Goal: Task Accomplishment & Management: Use online tool/utility

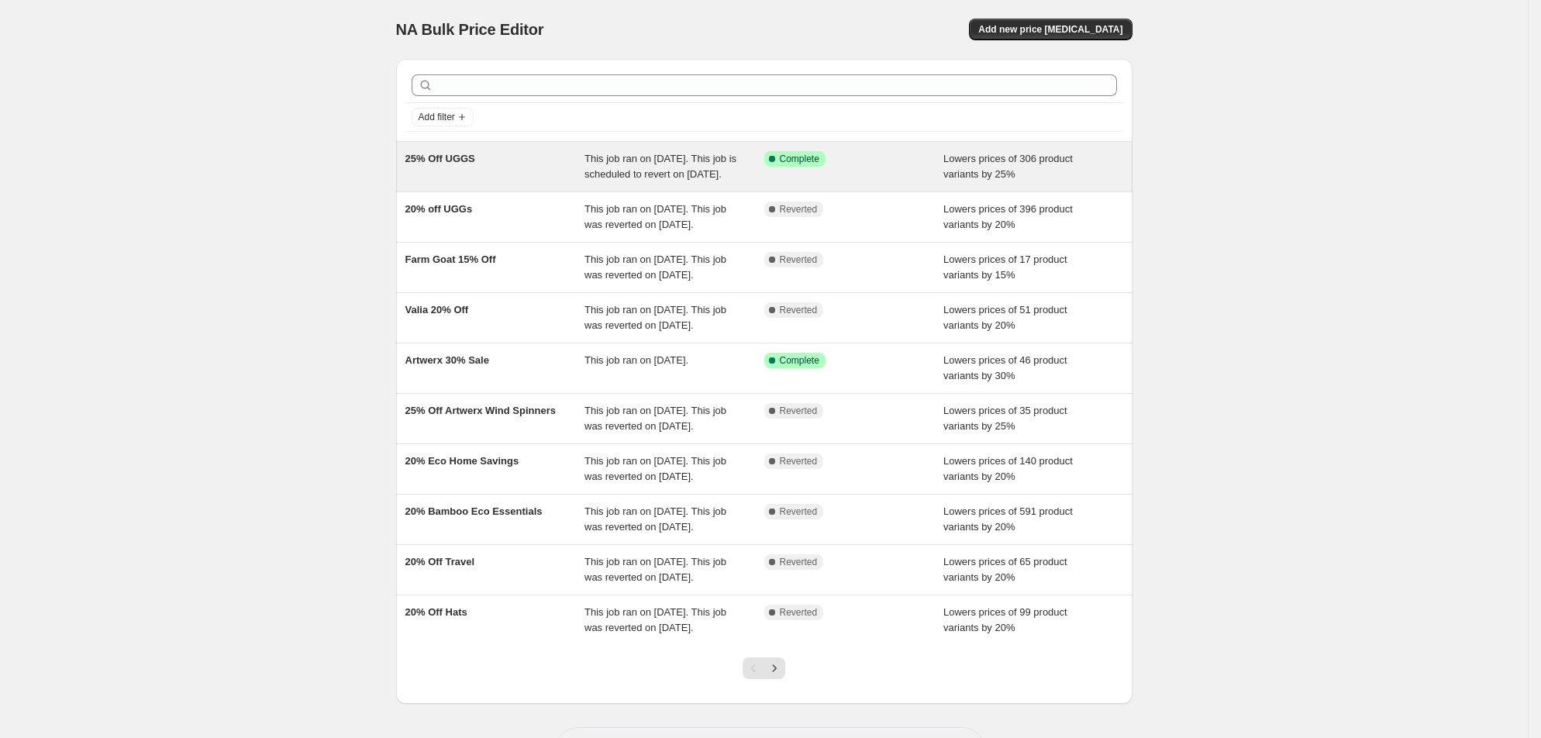
click at [938, 182] on div "Success Complete Complete" at bounding box center [854, 166] width 180 height 31
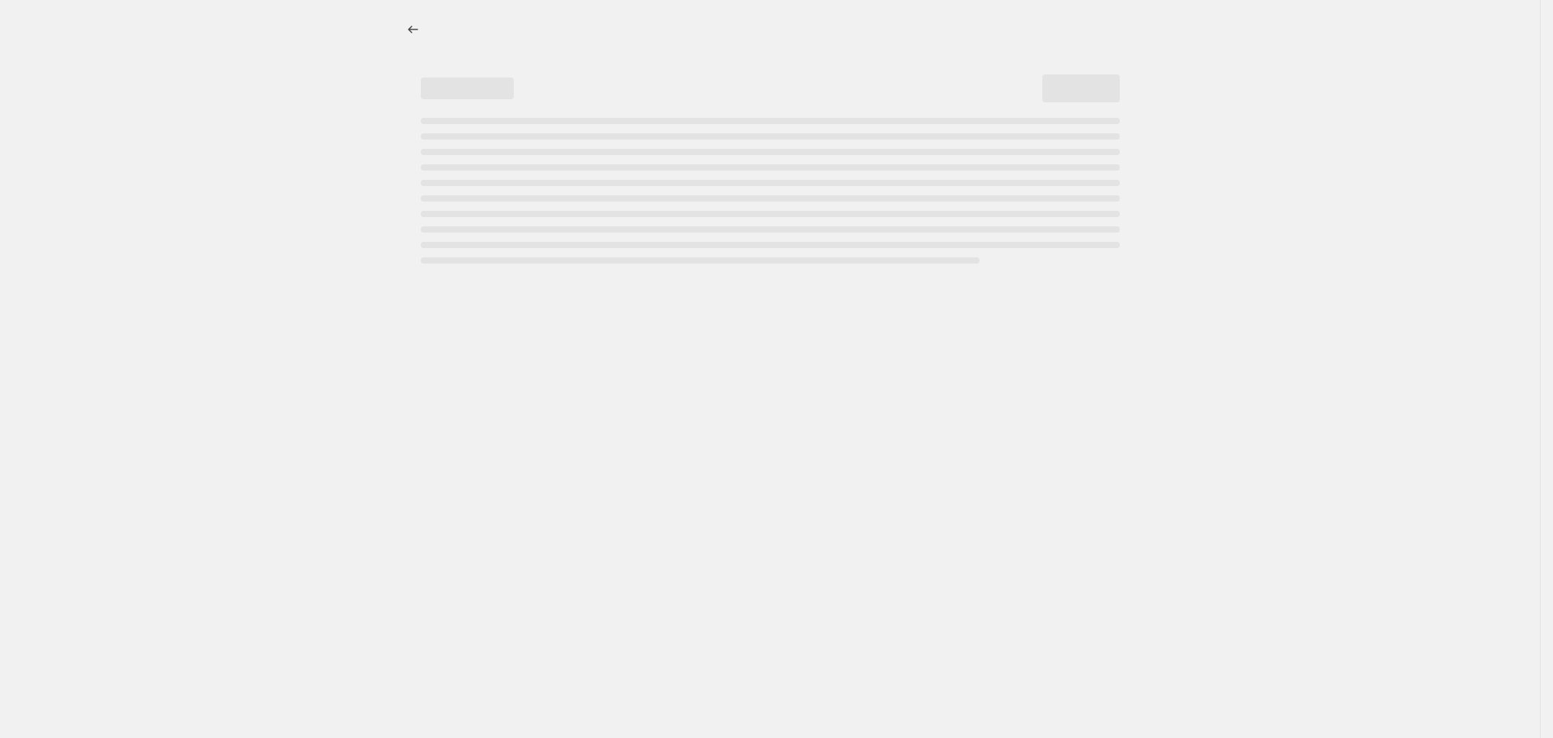
select select "percentage"
select select "no_change"
select select "collection"
select select "not_equal"
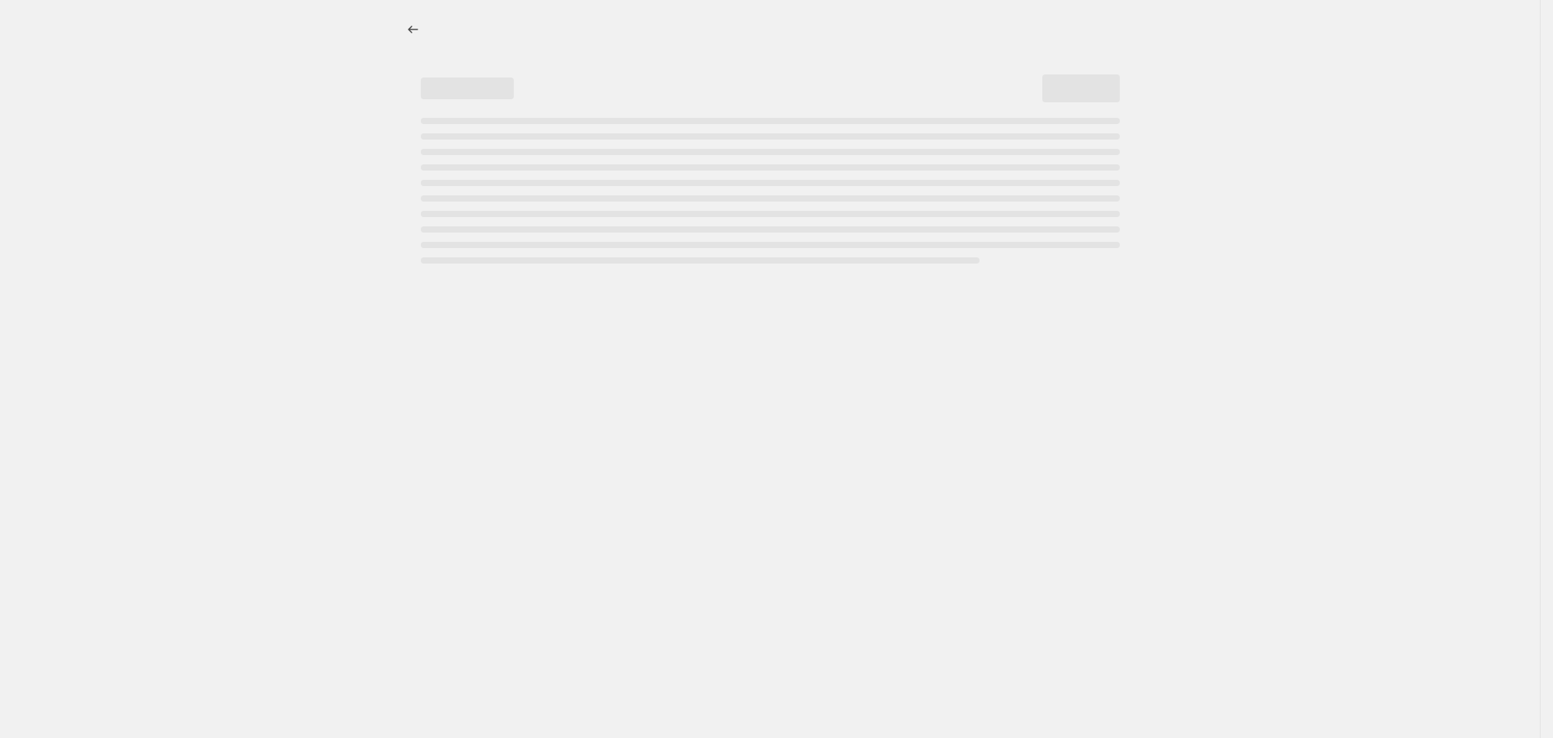
select select "not_equal"
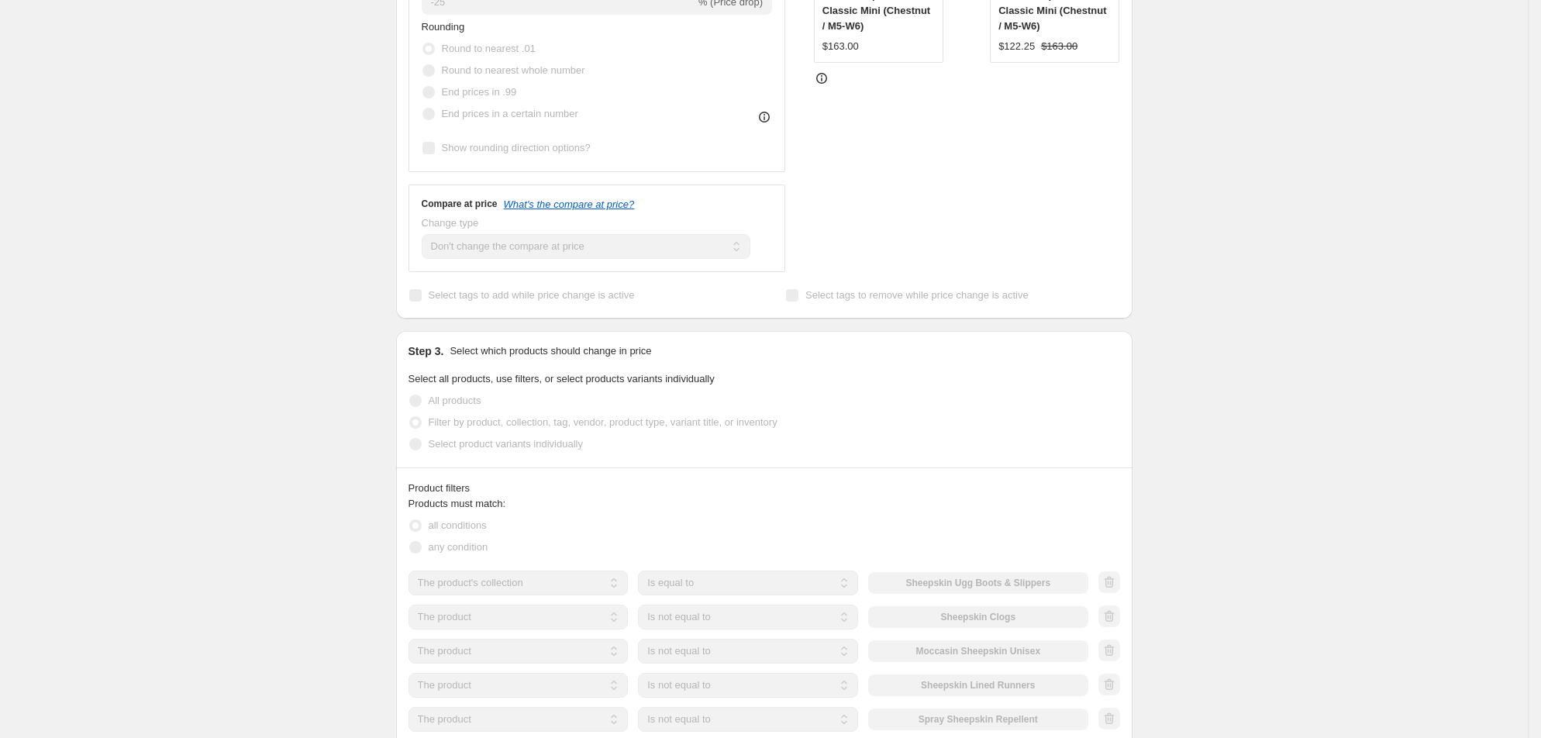
scroll to position [17, 0]
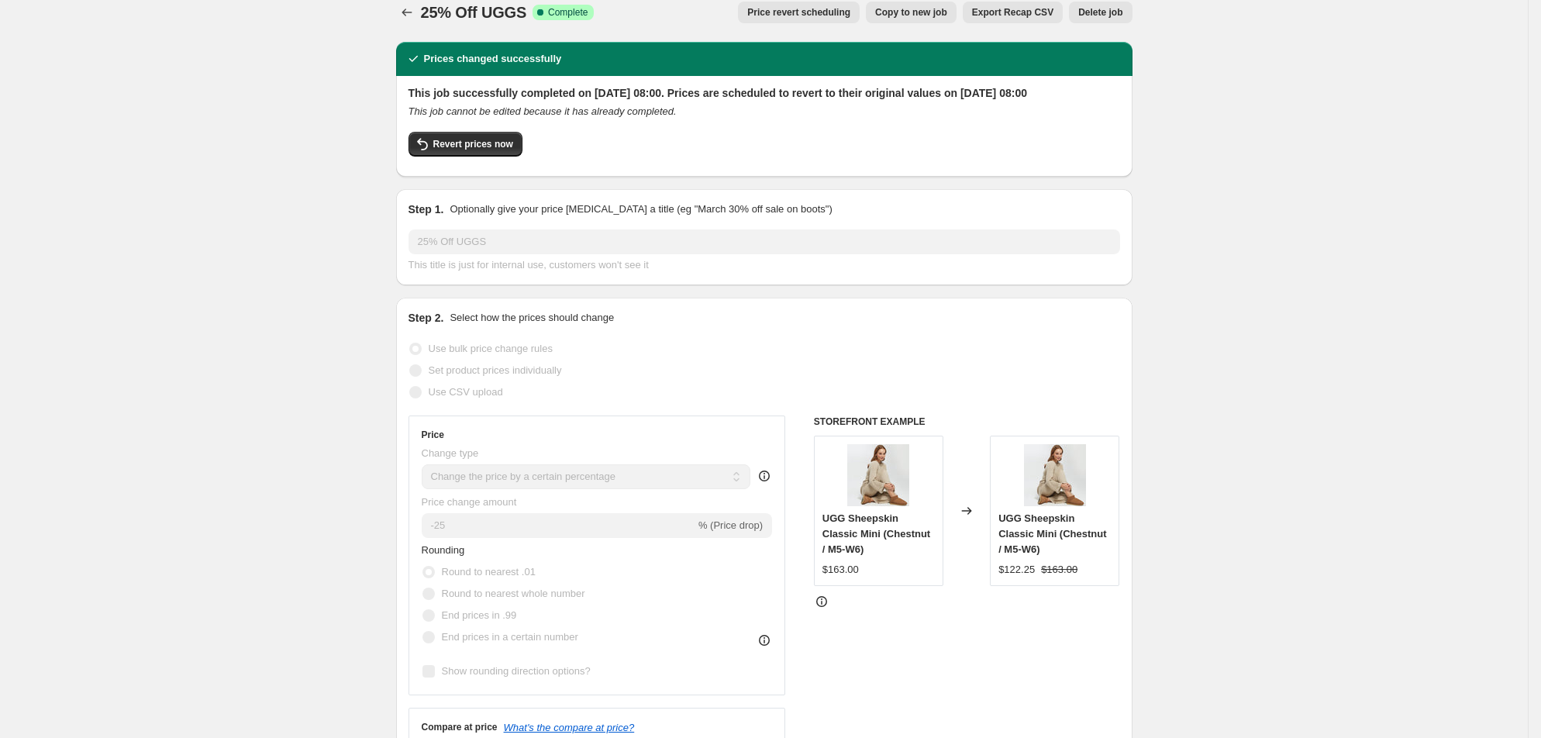
click at [396, 17] on div at bounding box center [408, 13] width 25 height 22
click at [396, 18] on button "Price change jobs" at bounding box center [407, 13] width 22 height 22
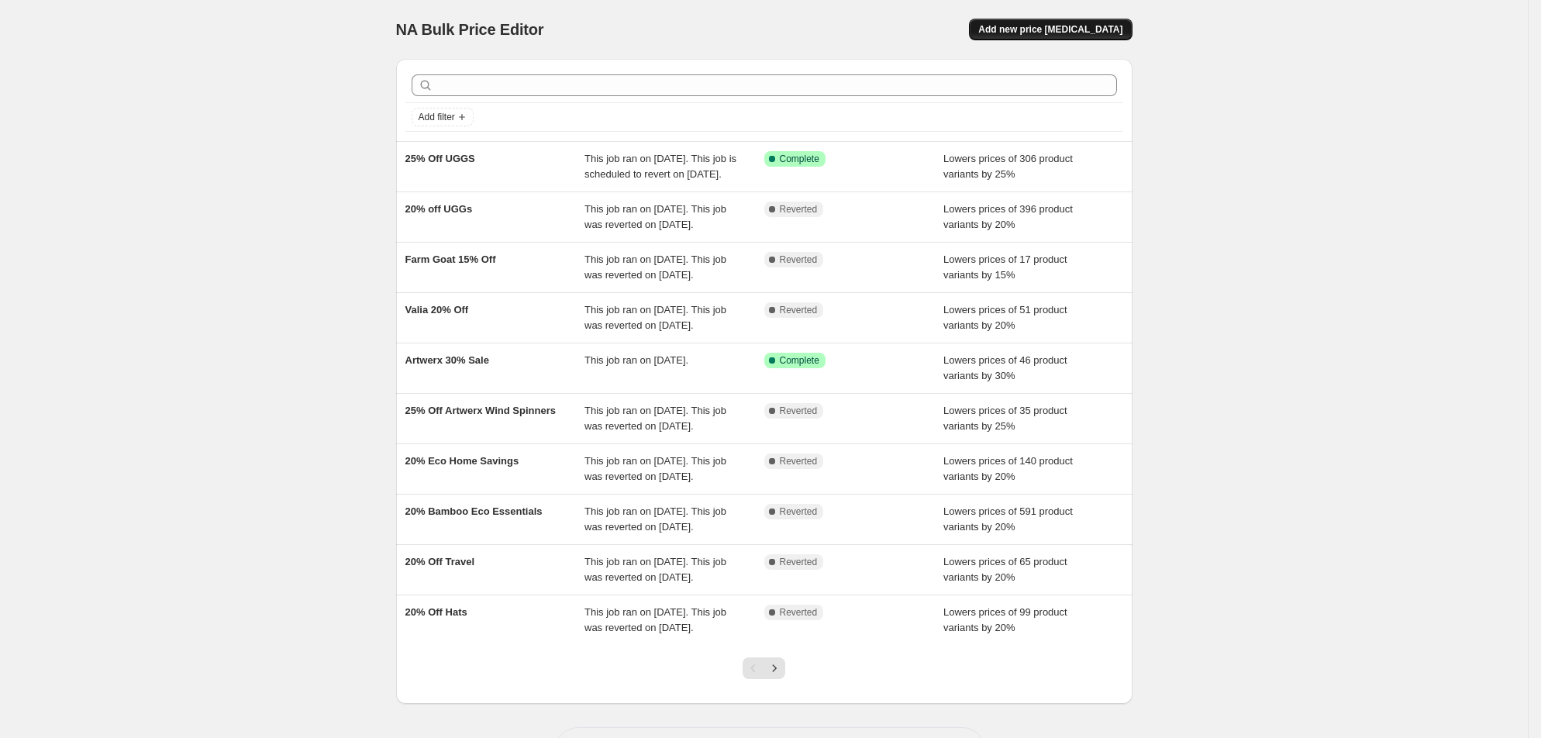
click at [1122, 36] on span "Add new price change job" at bounding box center [1050, 29] width 144 height 12
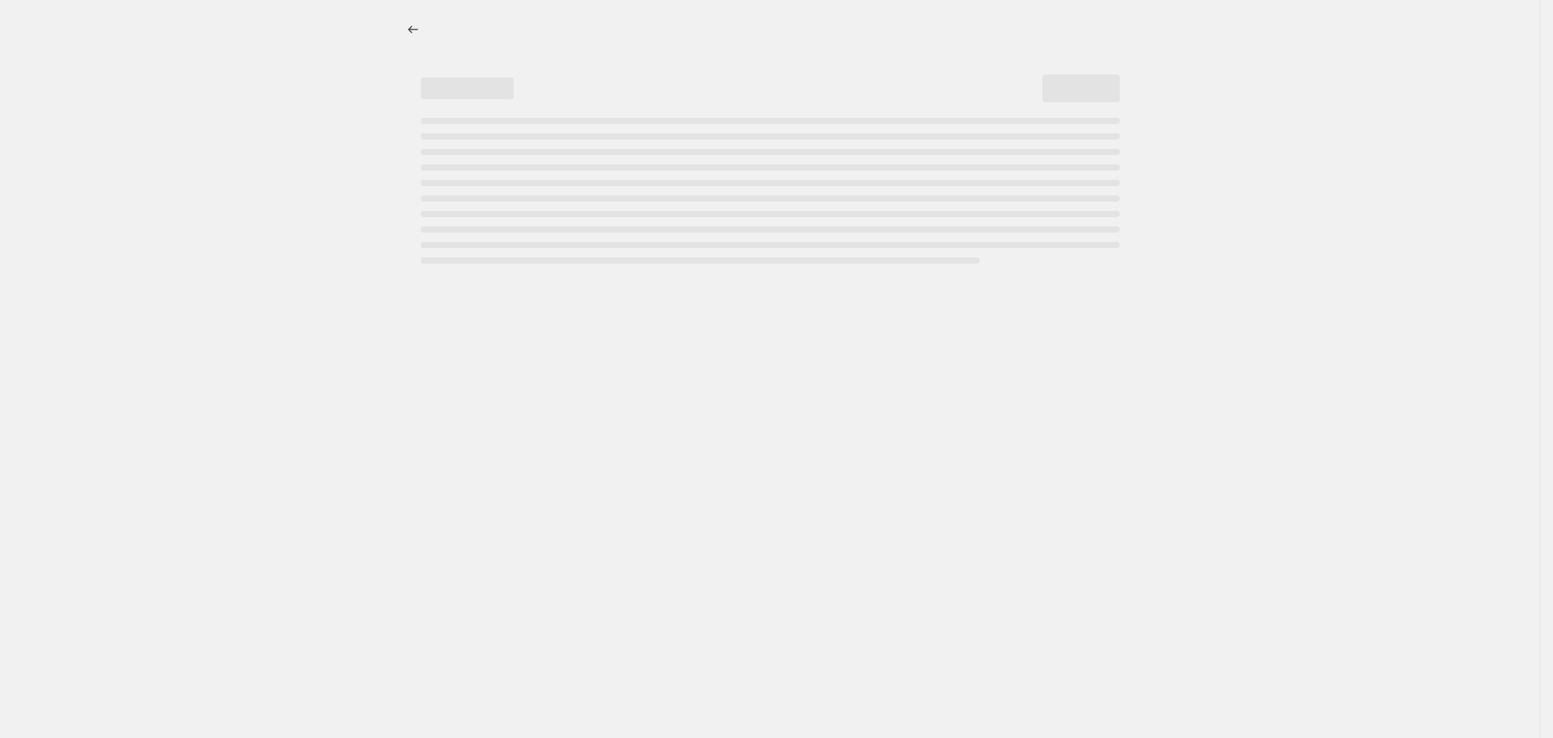
select select "percentage"
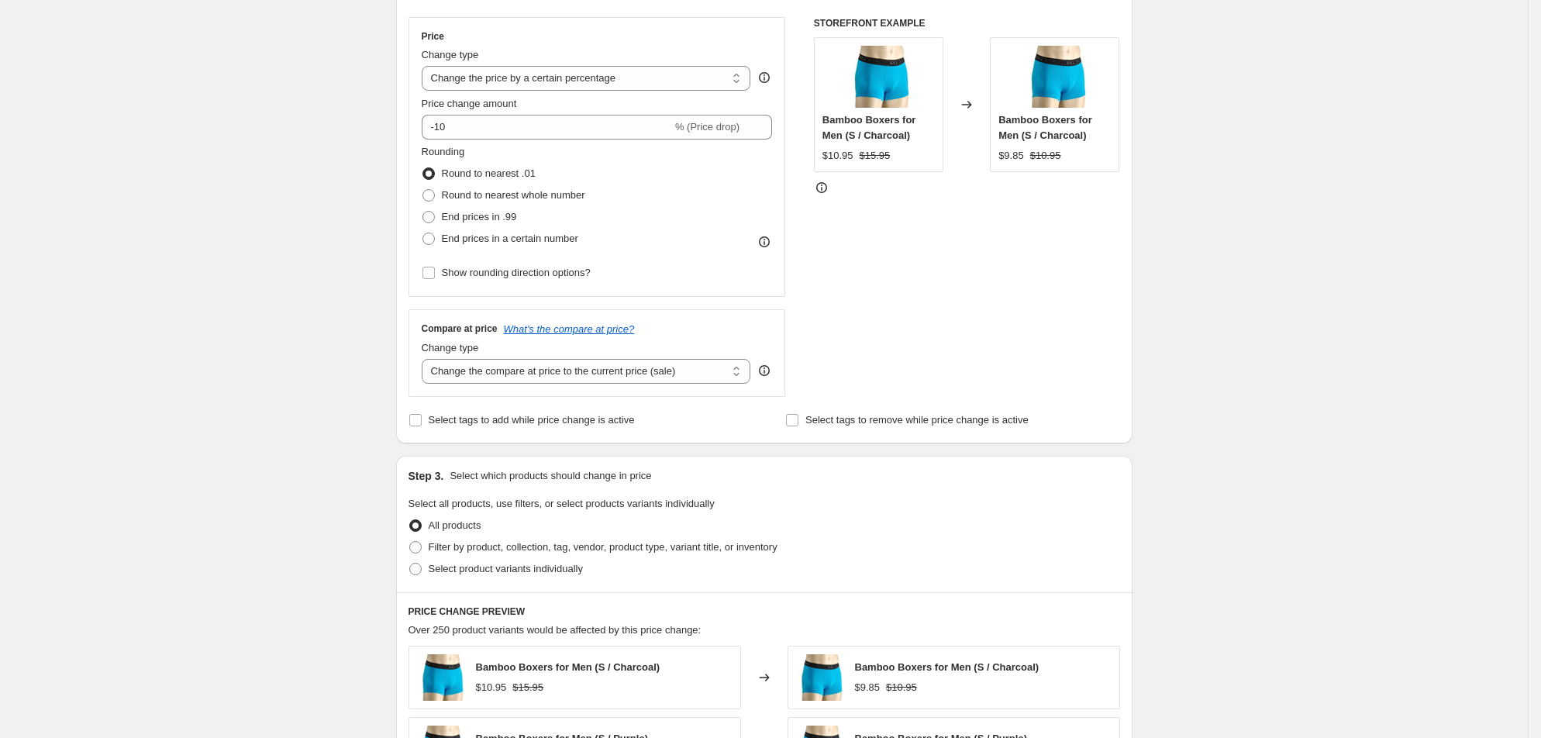
scroll to position [233, 0]
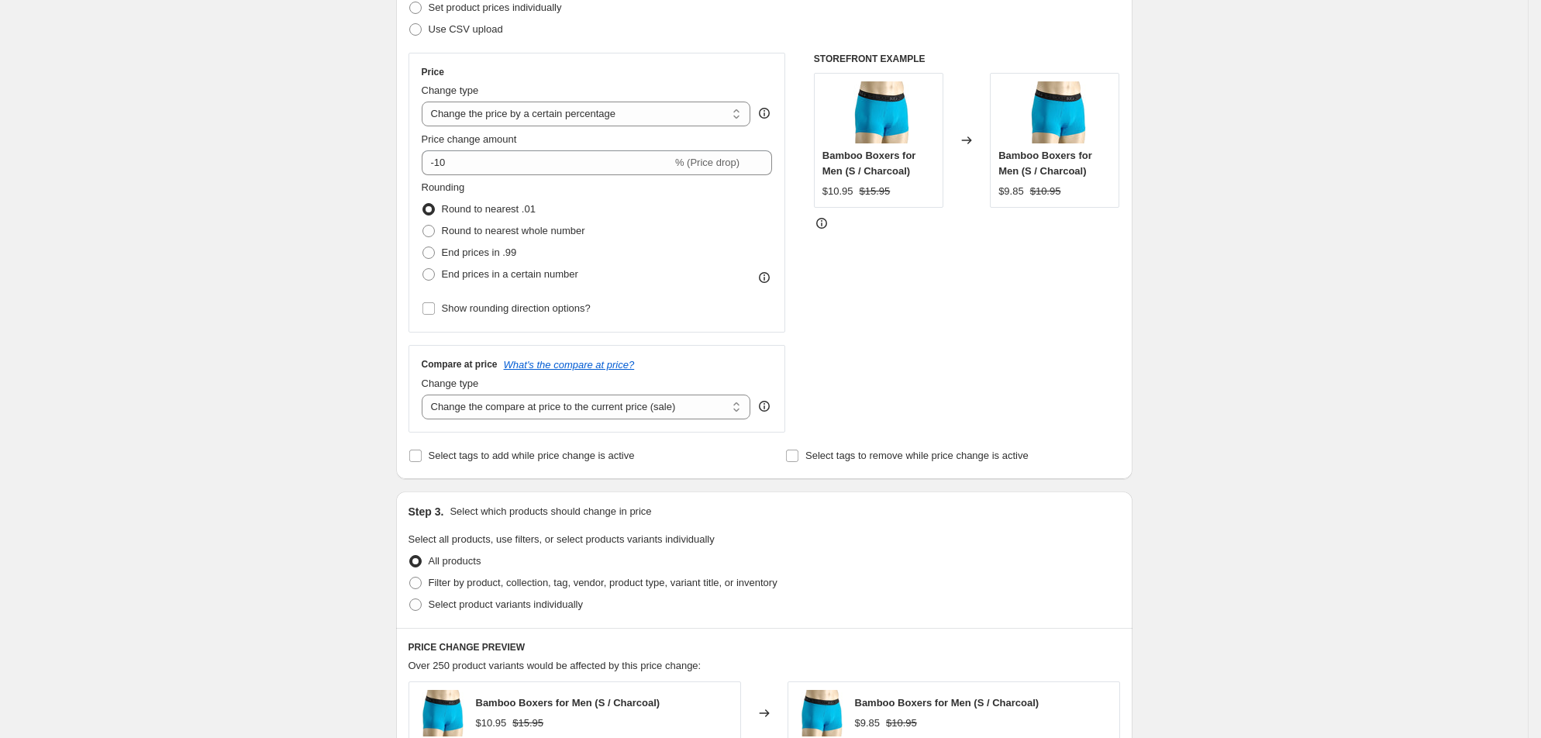
click at [662, 207] on div "Price Change type Change the price to a certain amount Change the price by a ce…" at bounding box center [597, 192] width 351 height 253
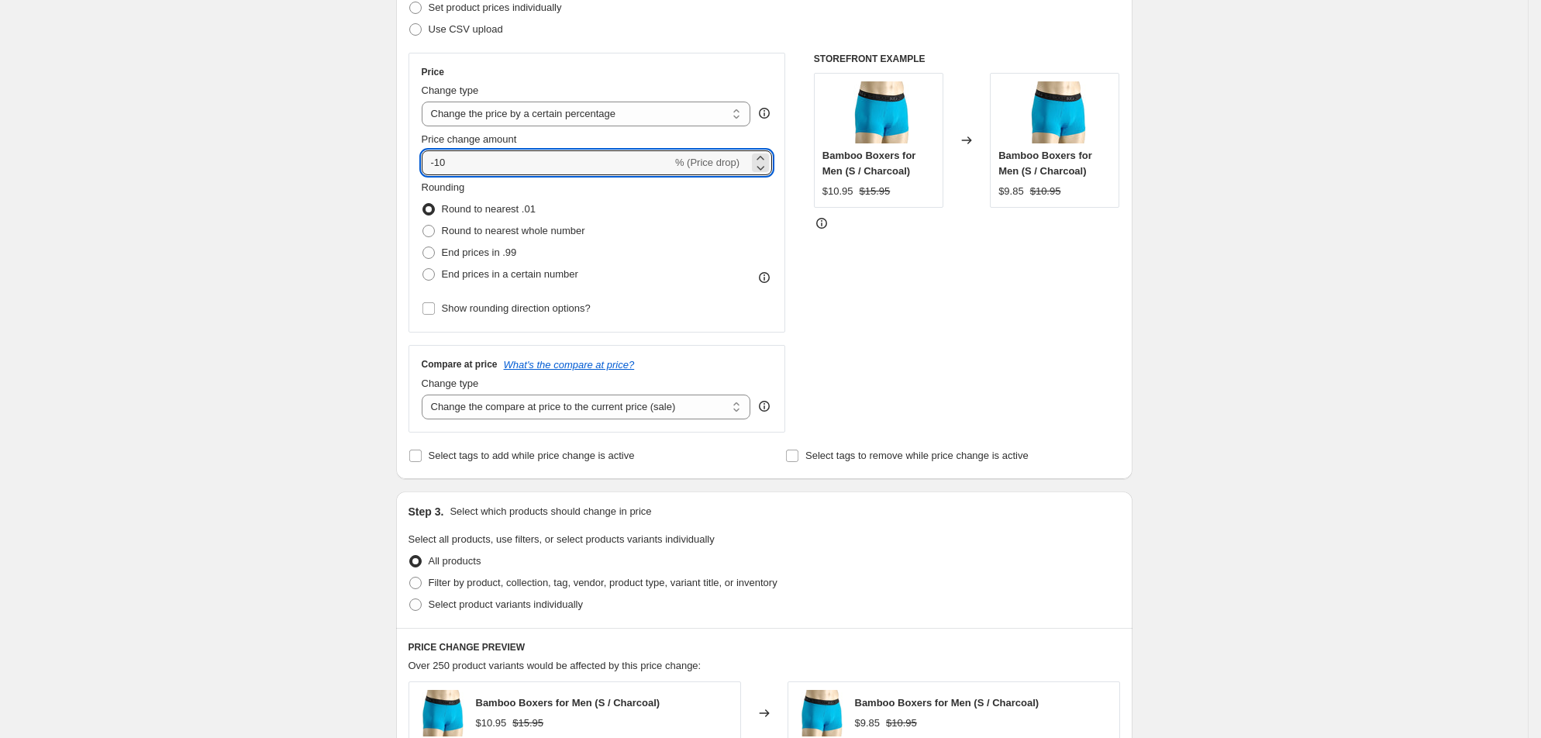
drag, startPoint x: 374, startPoint y: 250, endPoint x: 336, endPoint y: 247, distance: 37.3
click at [408, 247] on div "Price Change type Change the price to a certain amount Change the price by a ce…" at bounding box center [596, 193] width 377 height 280
type input "25"
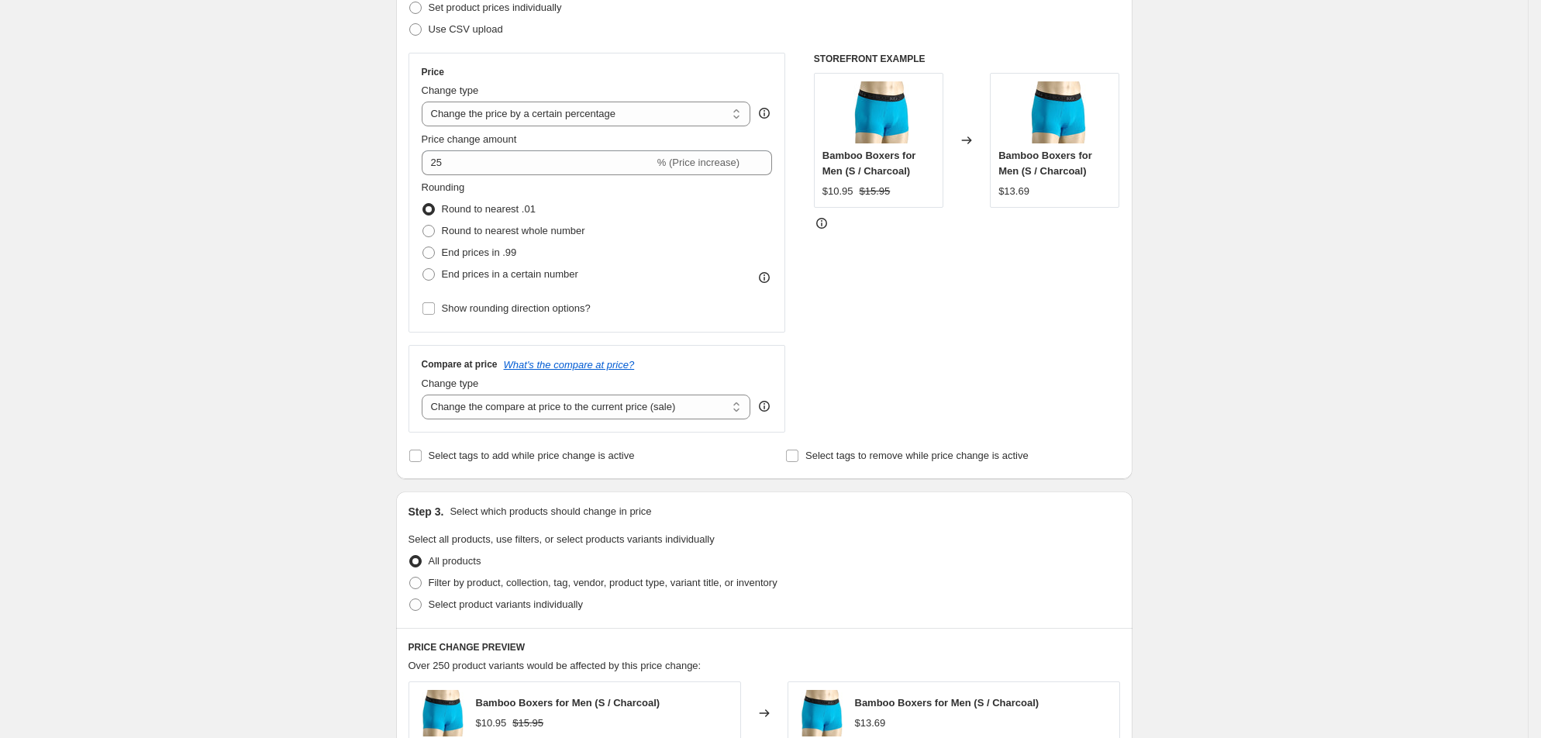
click at [262, 257] on div "Create new price change job. This page is ready Create new price change job Dra…" at bounding box center [764, 541] width 1528 height 1549
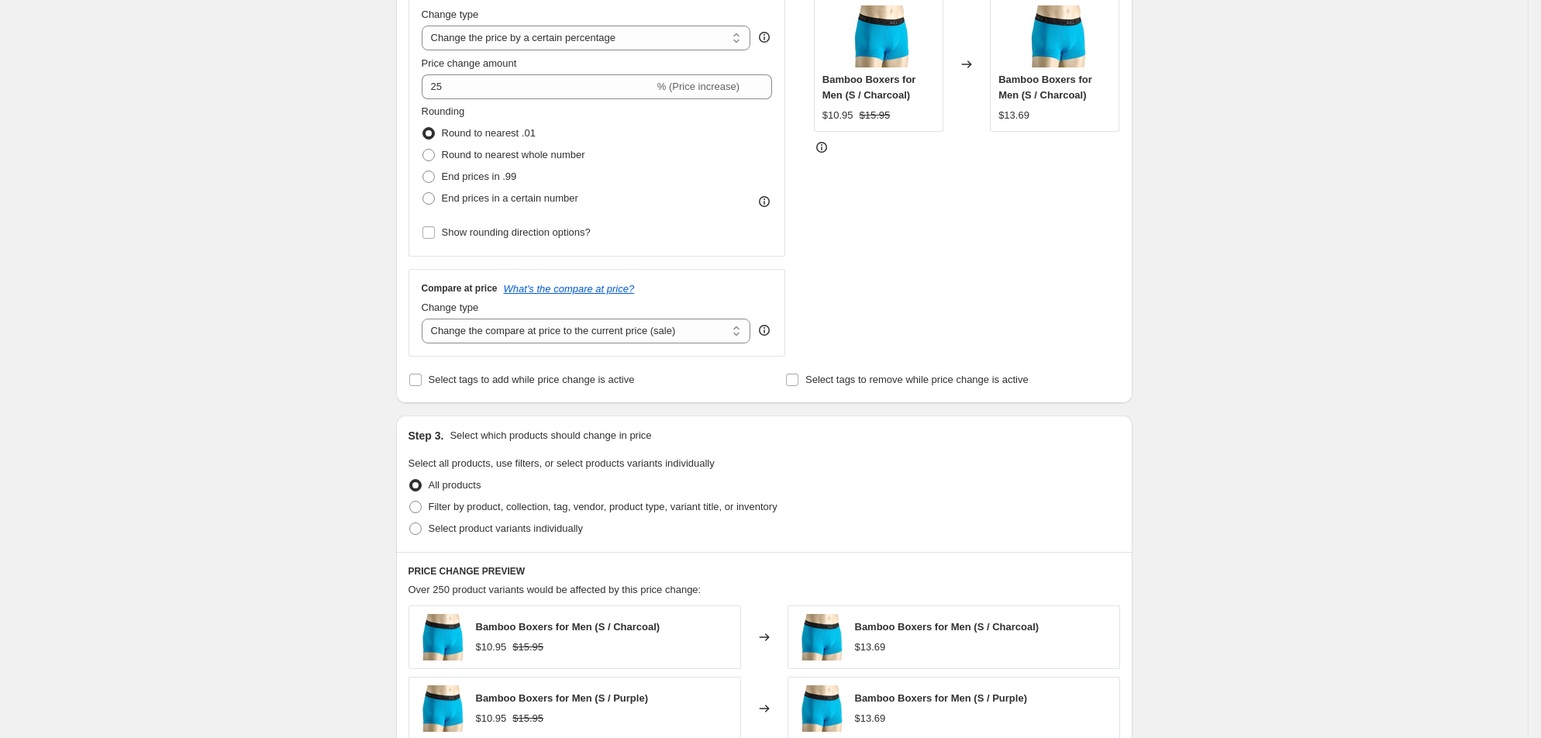
scroll to position [348, 0]
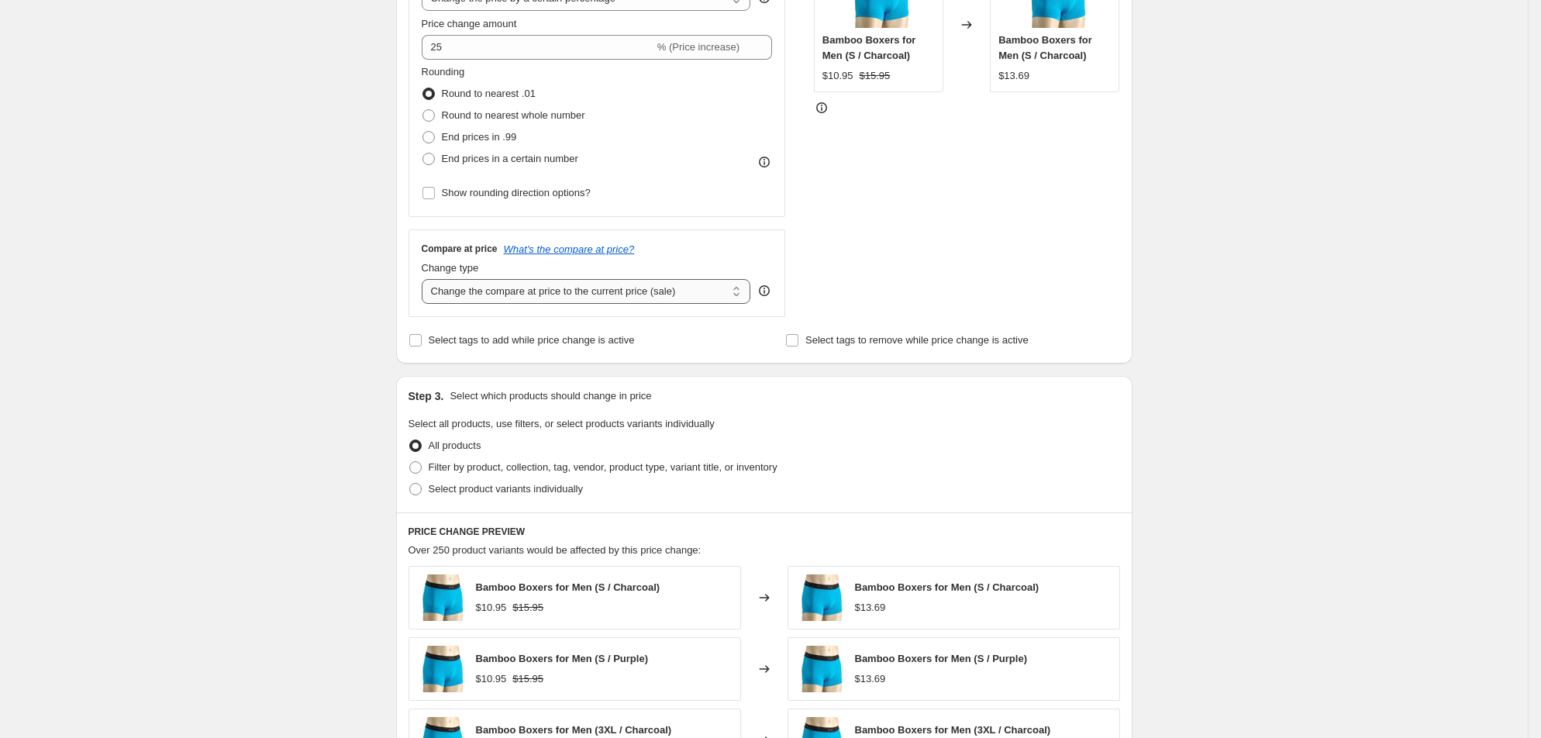
click at [670, 304] on select "Change the compare at price to the current price (sale) Change the compare at p…" at bounding box center [586, 291] width 329 height 25
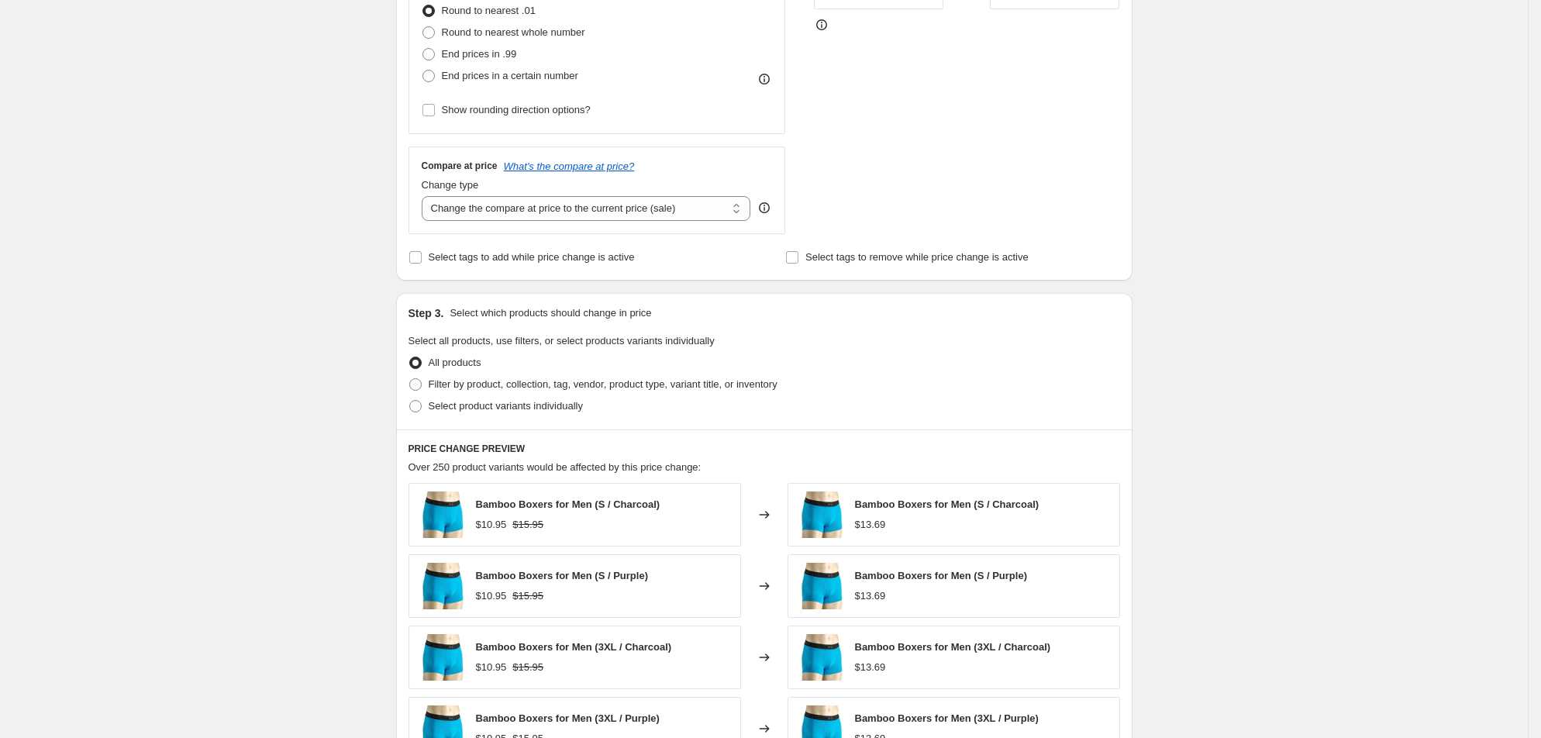
scroll to position [465, 0]
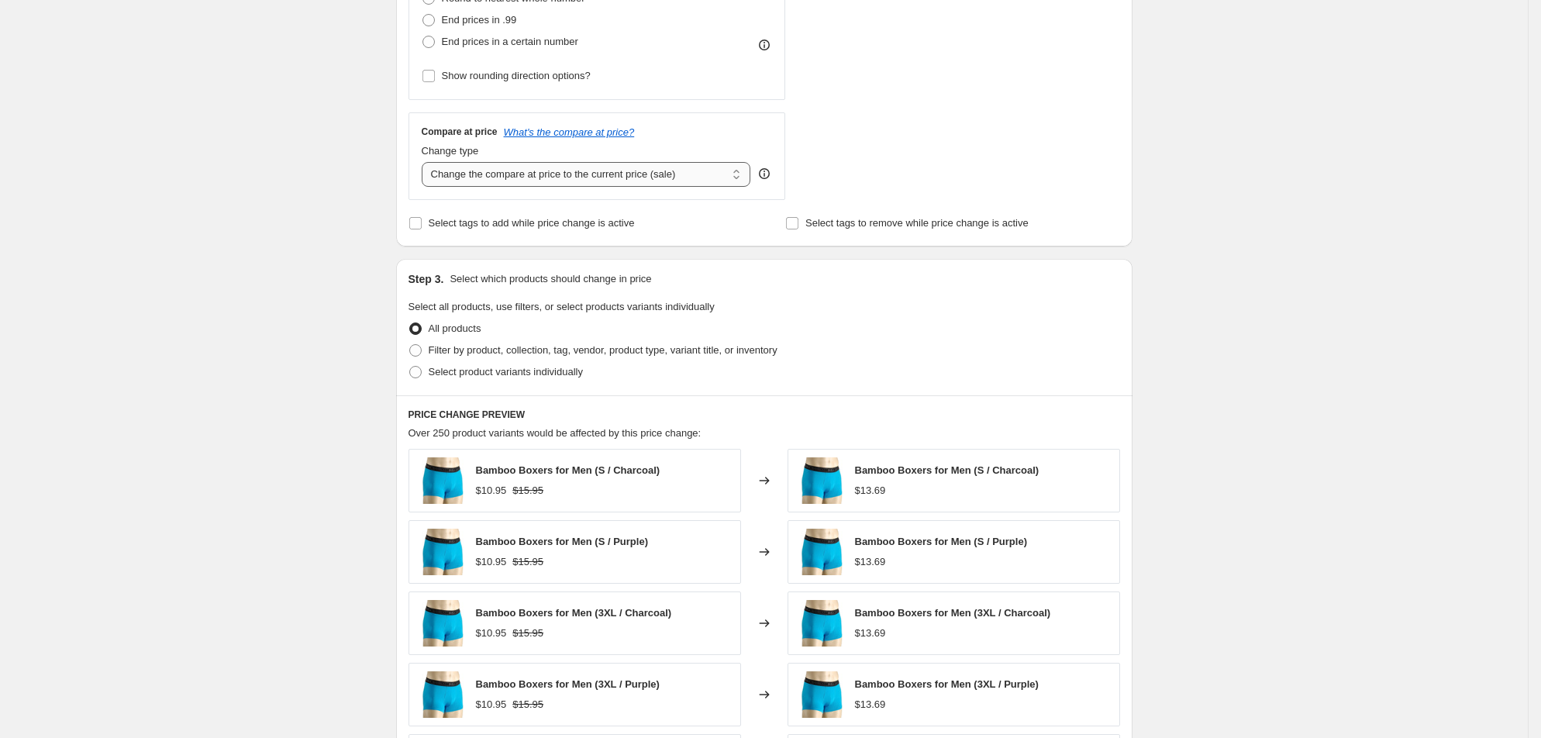
click at [618, 187] on select "Change the compare at price to the current price (sale) Change the compare at p…" at bounding box center [586, 174] width 329 height 25
select select "no_change"
click at [422, 187] on select "Change the compare at price to the current price (sale) Change the compare at p…" at bounding box center [586, 174] width 329 height 25
click at [198, 259] on div "Create new price change job. This page is ready Create new price change job Dra…" at bounding box center [764, 309] width 1528 height 1549
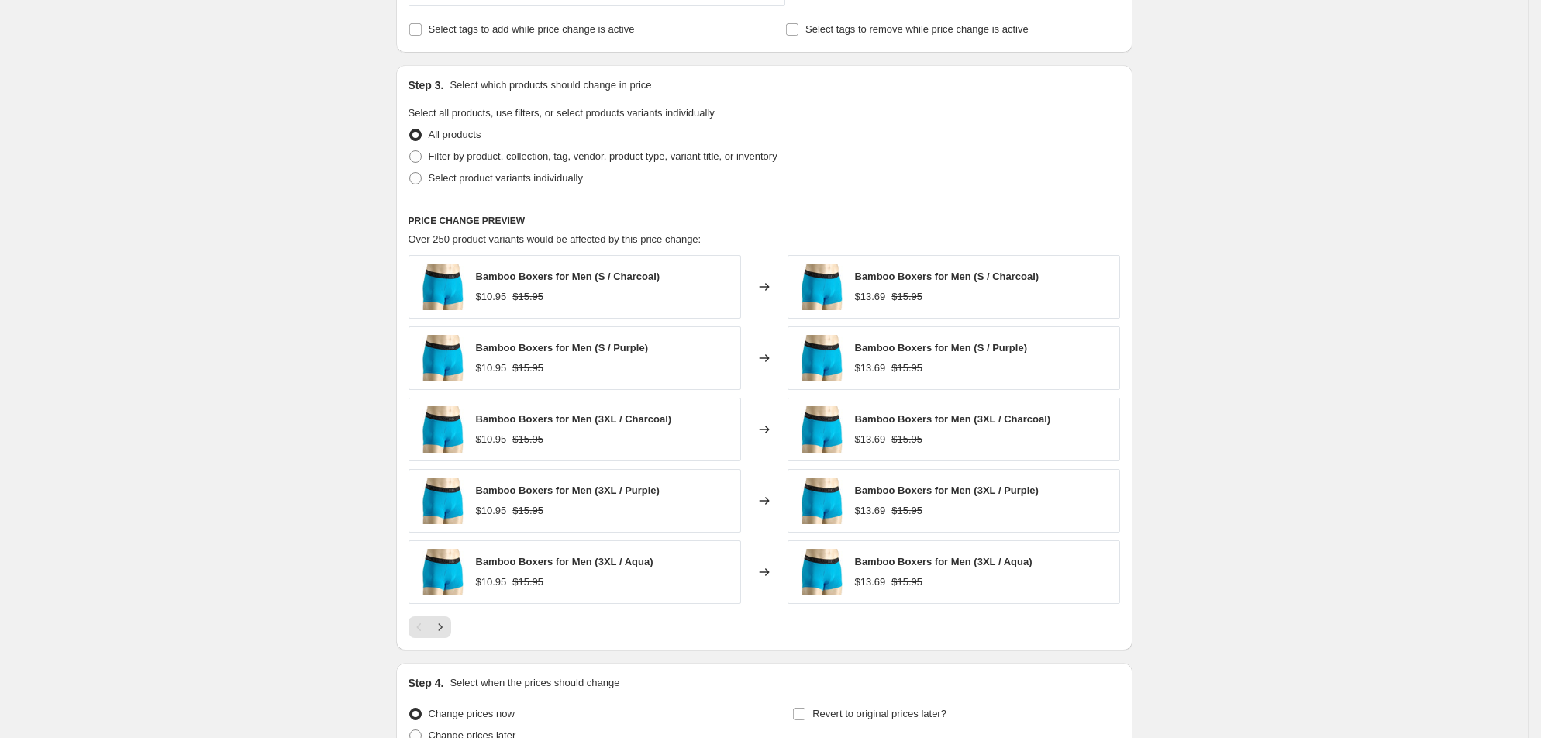
scroll to position [697, 0]
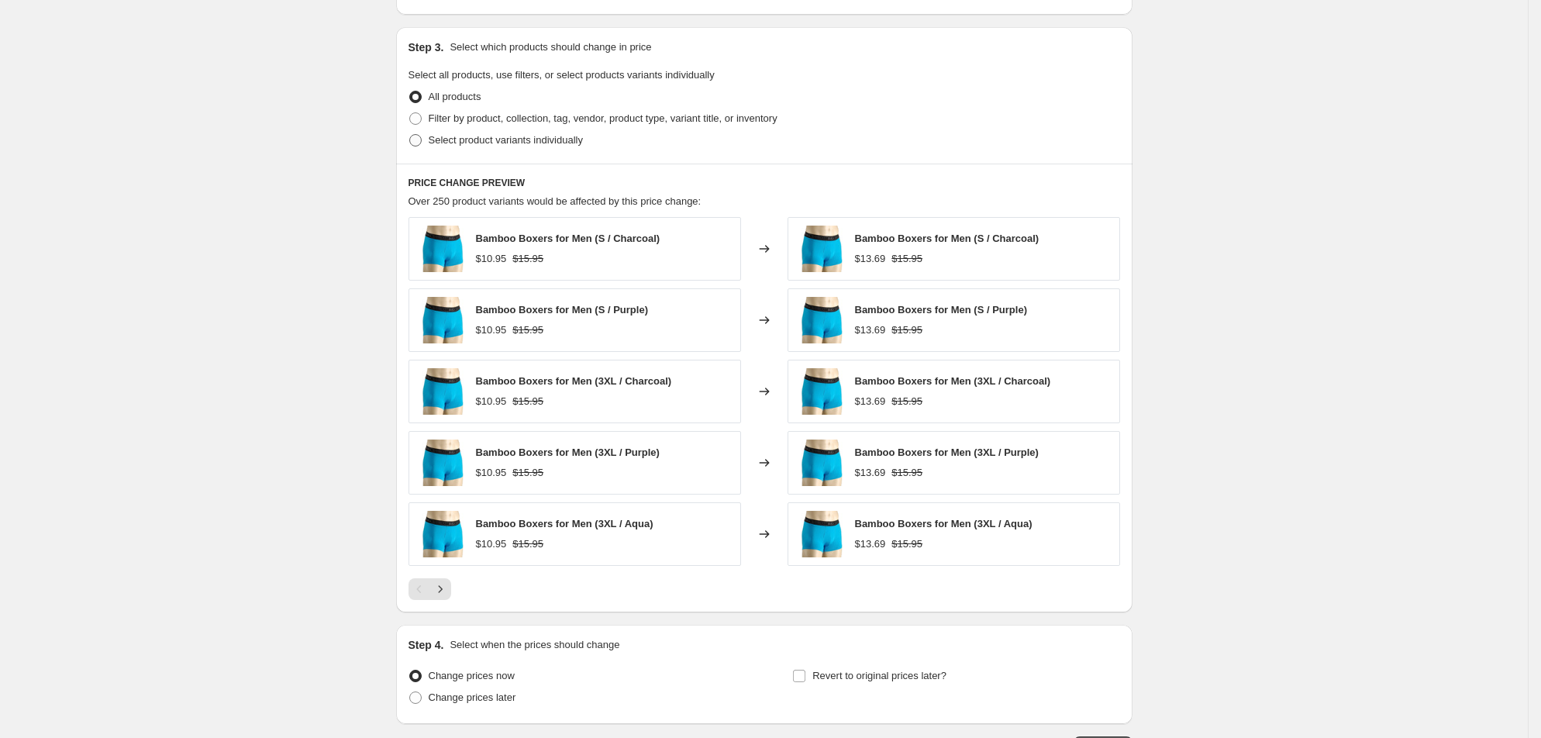
click at [409, 146] on span at bounding box center [415, 140] width 12 height 12
click at [409, 135] on input "Select product variants individually" at bounding box center [409, 134] width 1 height 1
radio input "true"
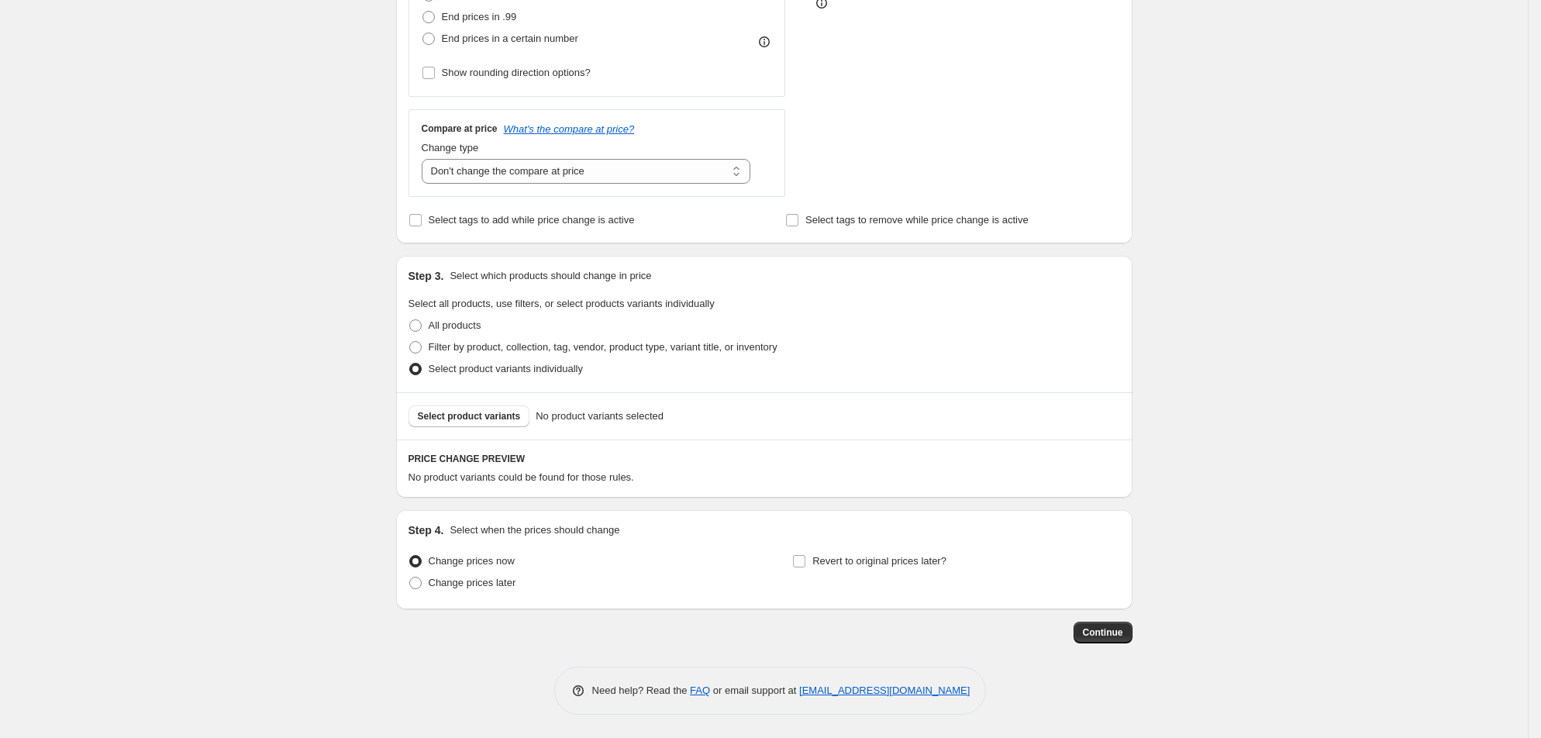
scroll to position [690, 0]
click at [441, 410] on span "Select product variants" at bounding box center [469, 416] width 103 height 12
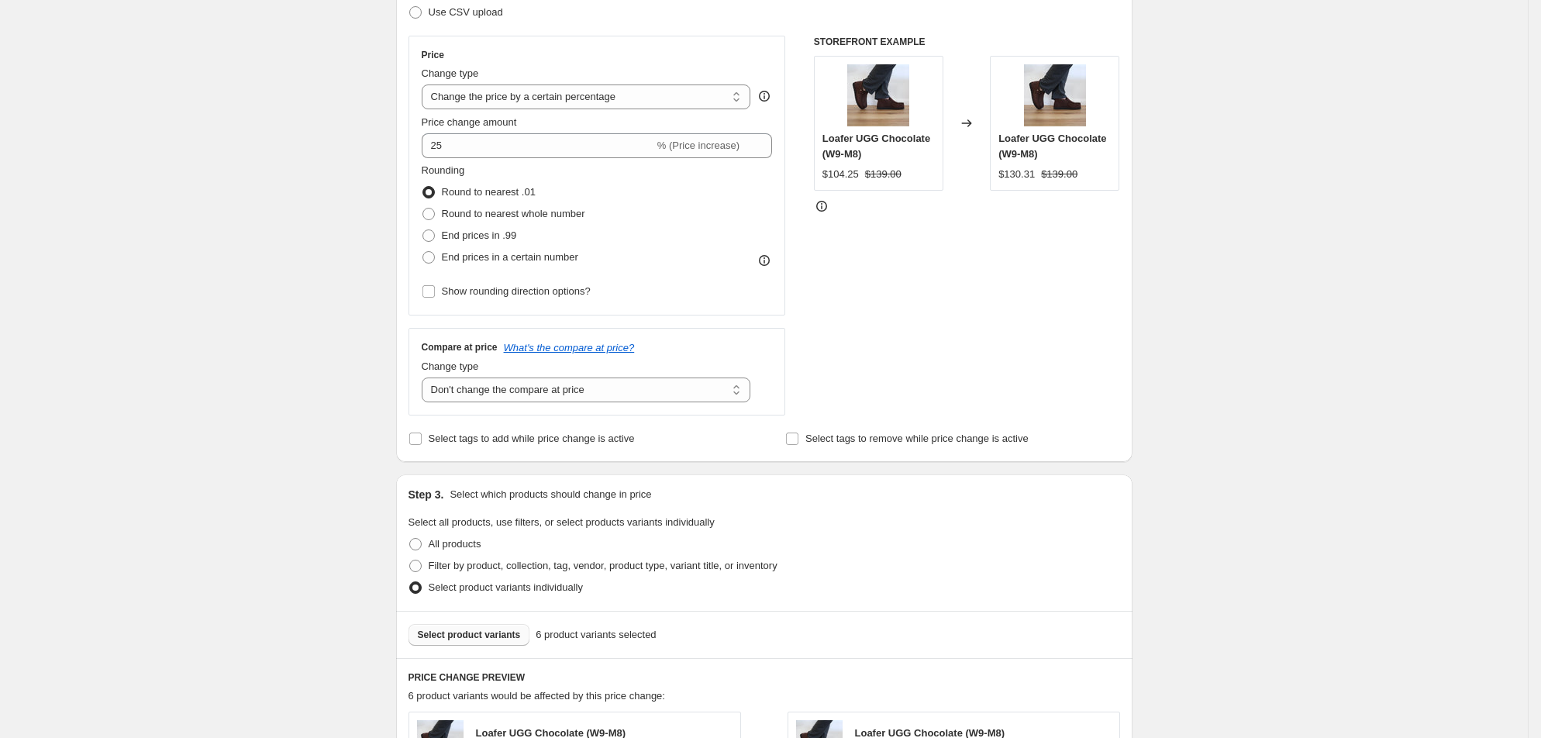
scroll to position [0, 0]
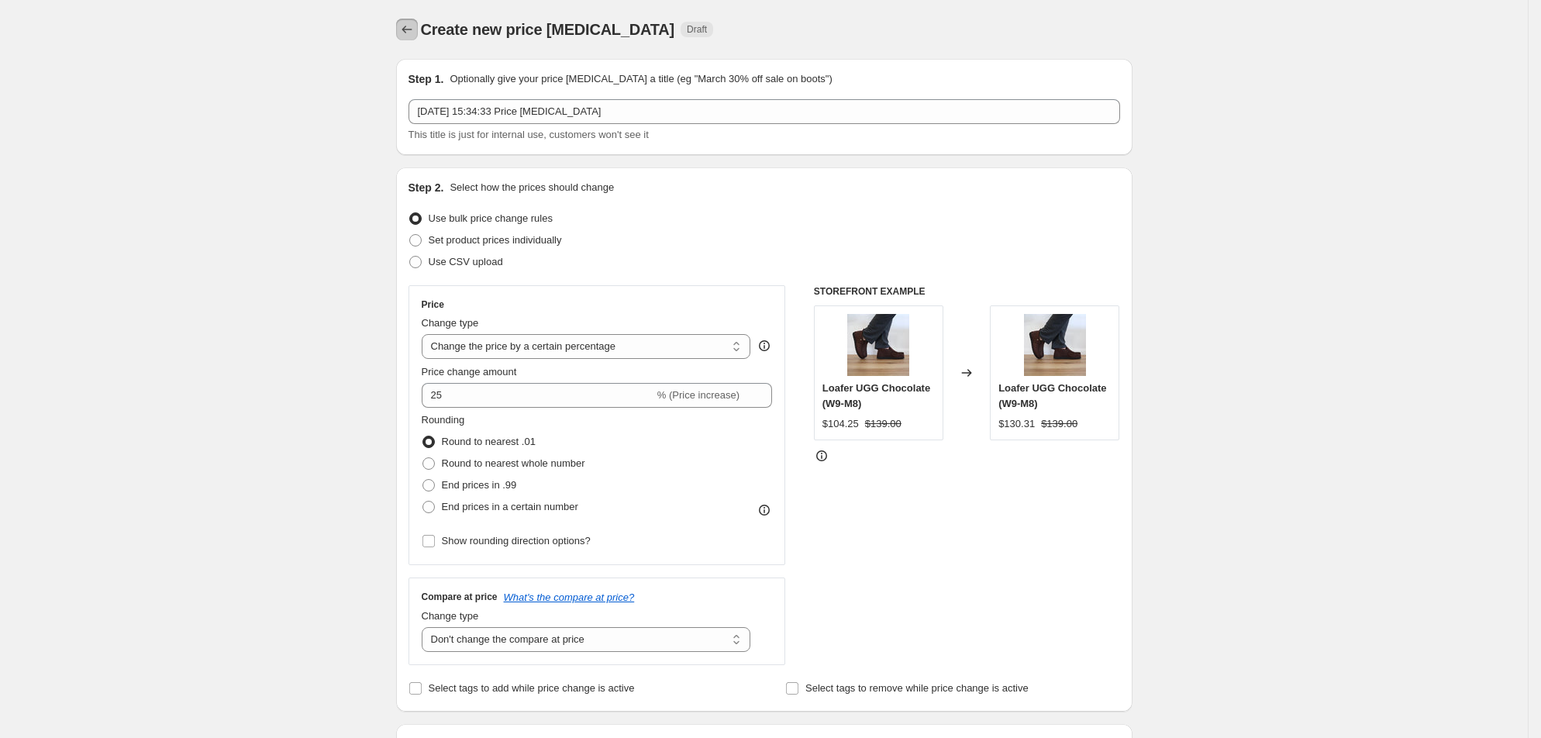
click at [399, 28] on icon "Price change jobs" at bounding box center [407, 30] width 16 height 16
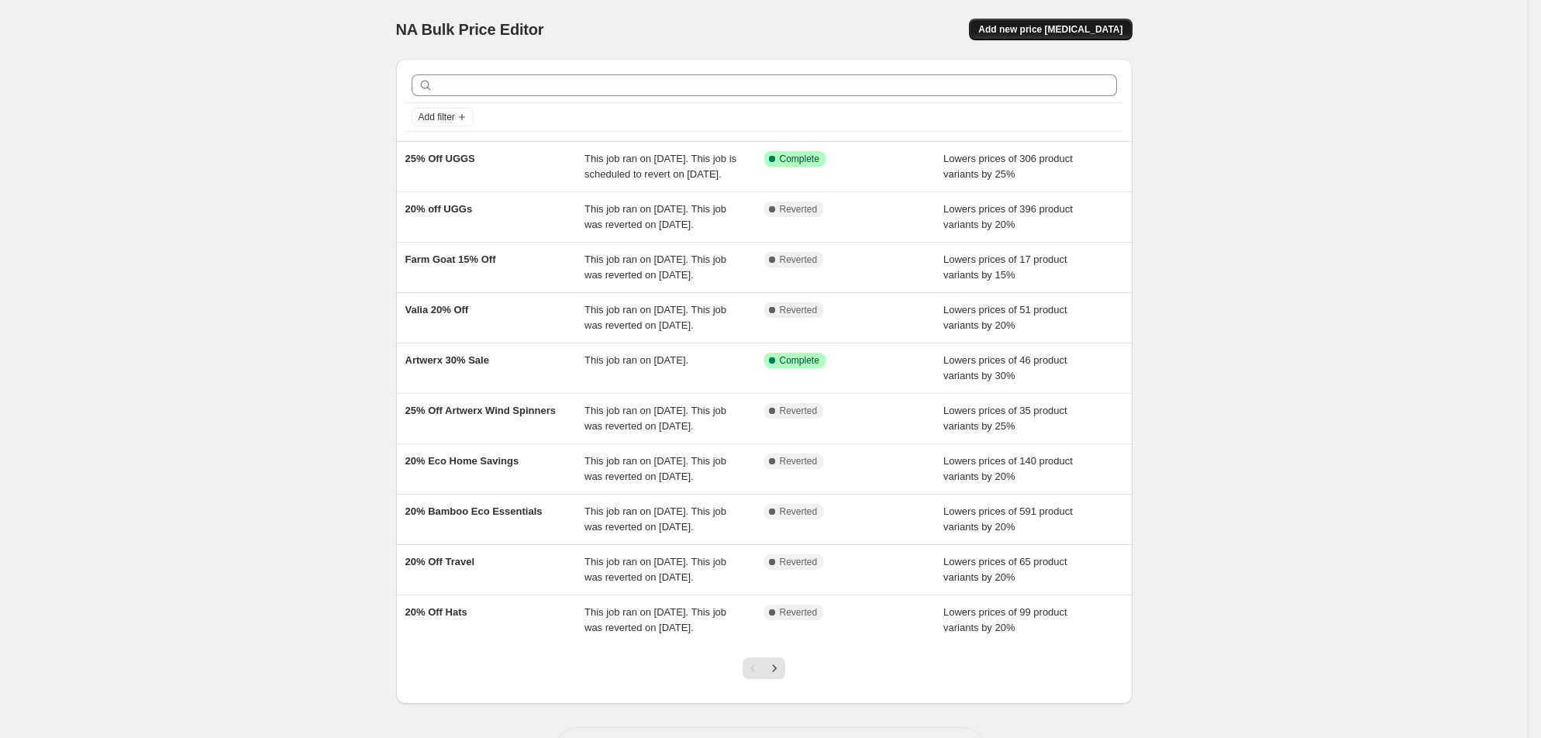
click at [1132, 27] on button "Add new price change job" at bounding box center [1050, 30] width 163 height 22
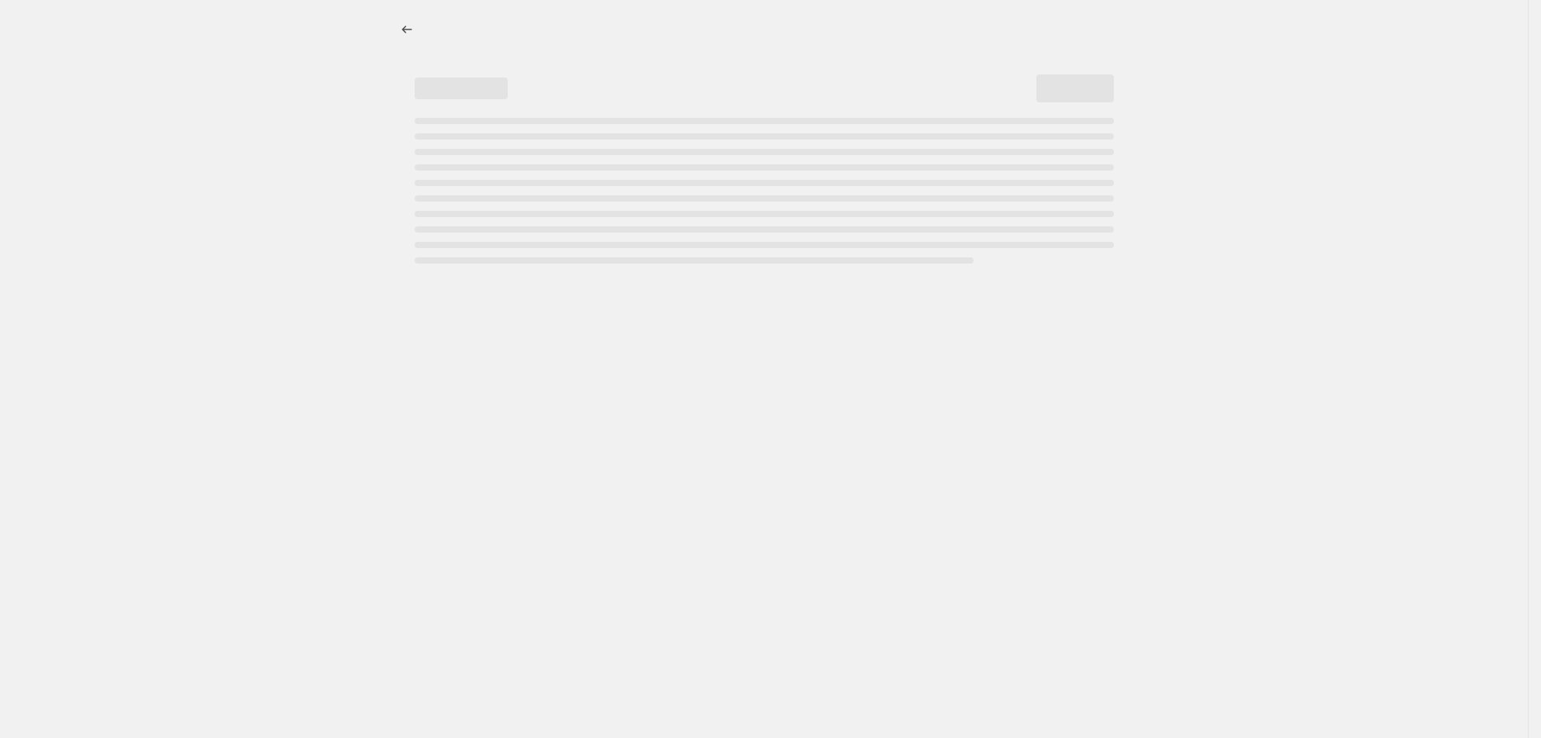
select select "percentage"
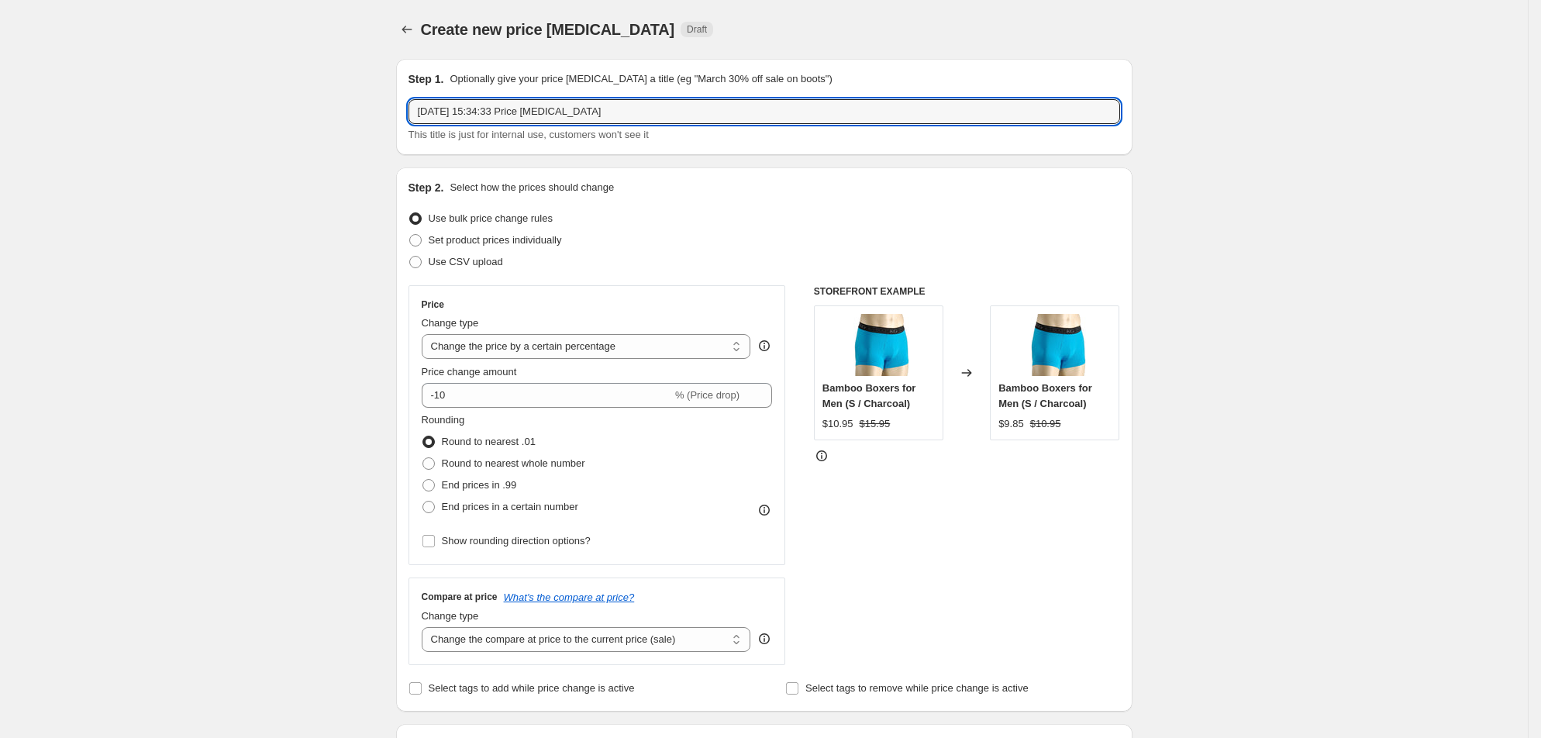
drag, startPoint x: 613, startPoint y: 137, endPoint x: 230, endPoint y: 136, distance: 382.9
type input "L"
type input "25% Off - Loafers"
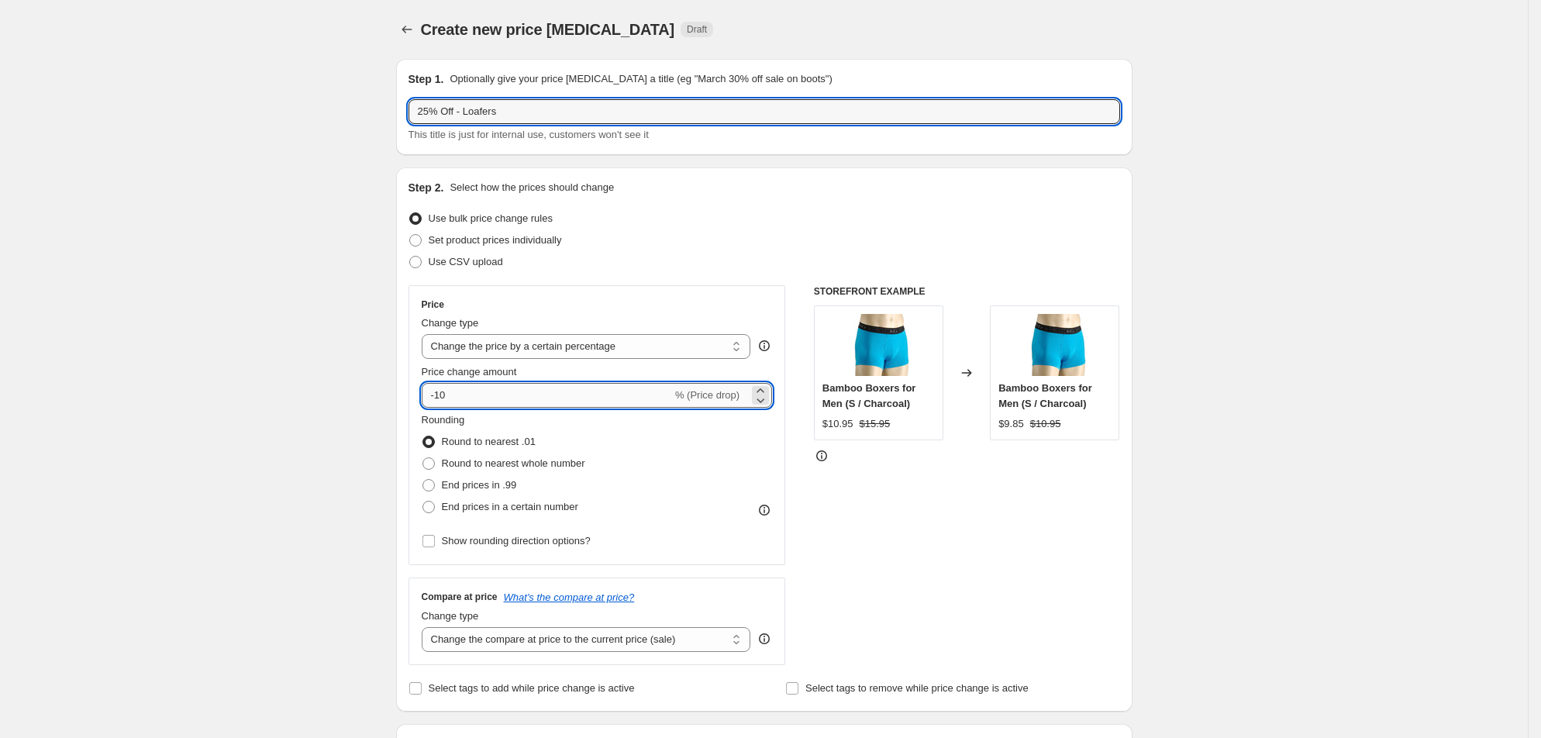
click at [422, 408] on input "-10" at bounding box center [547, 395] width 250 height 25
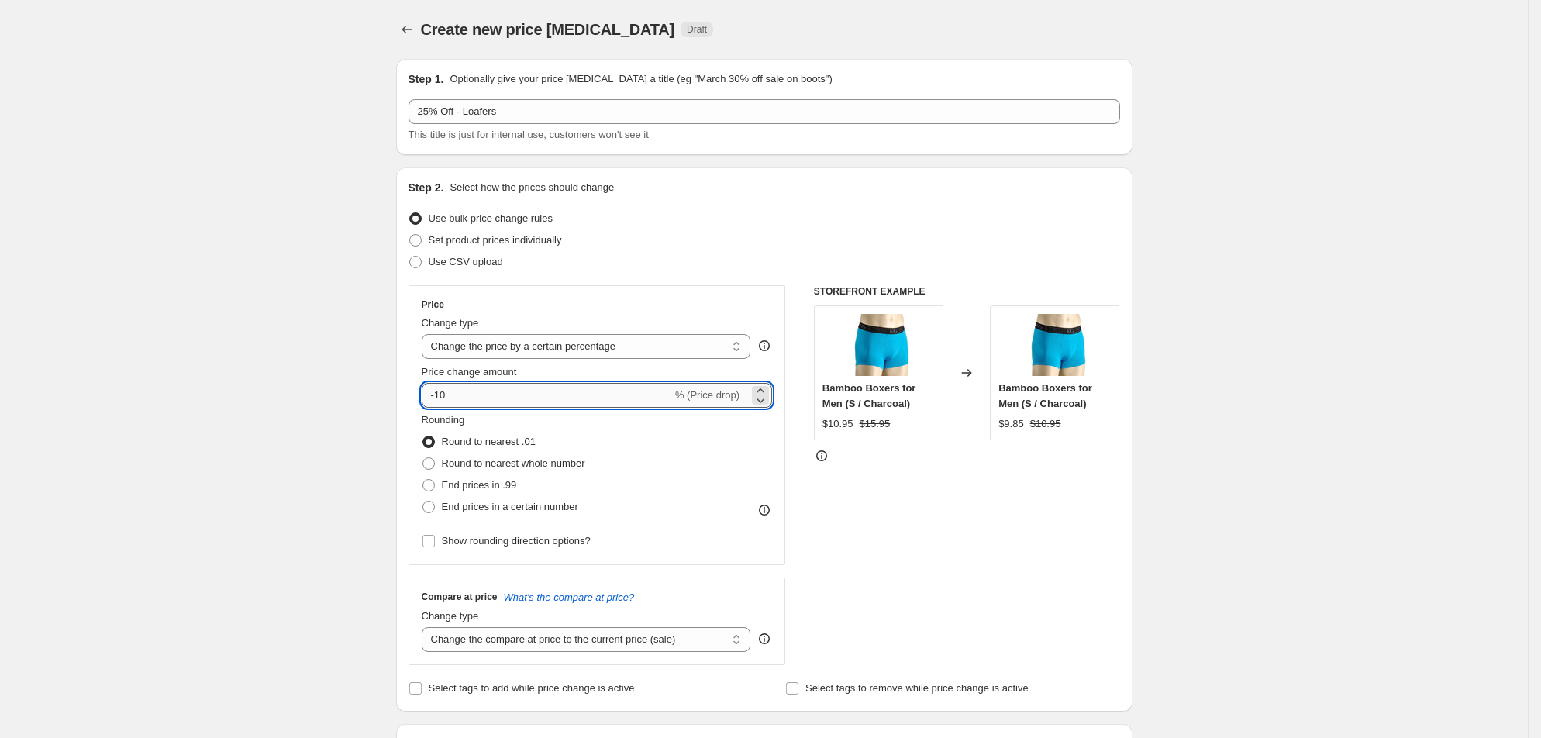
click at [422, 408] on input "-10" at bounding box center [547, 395] width 250 height 25
type input "-1"
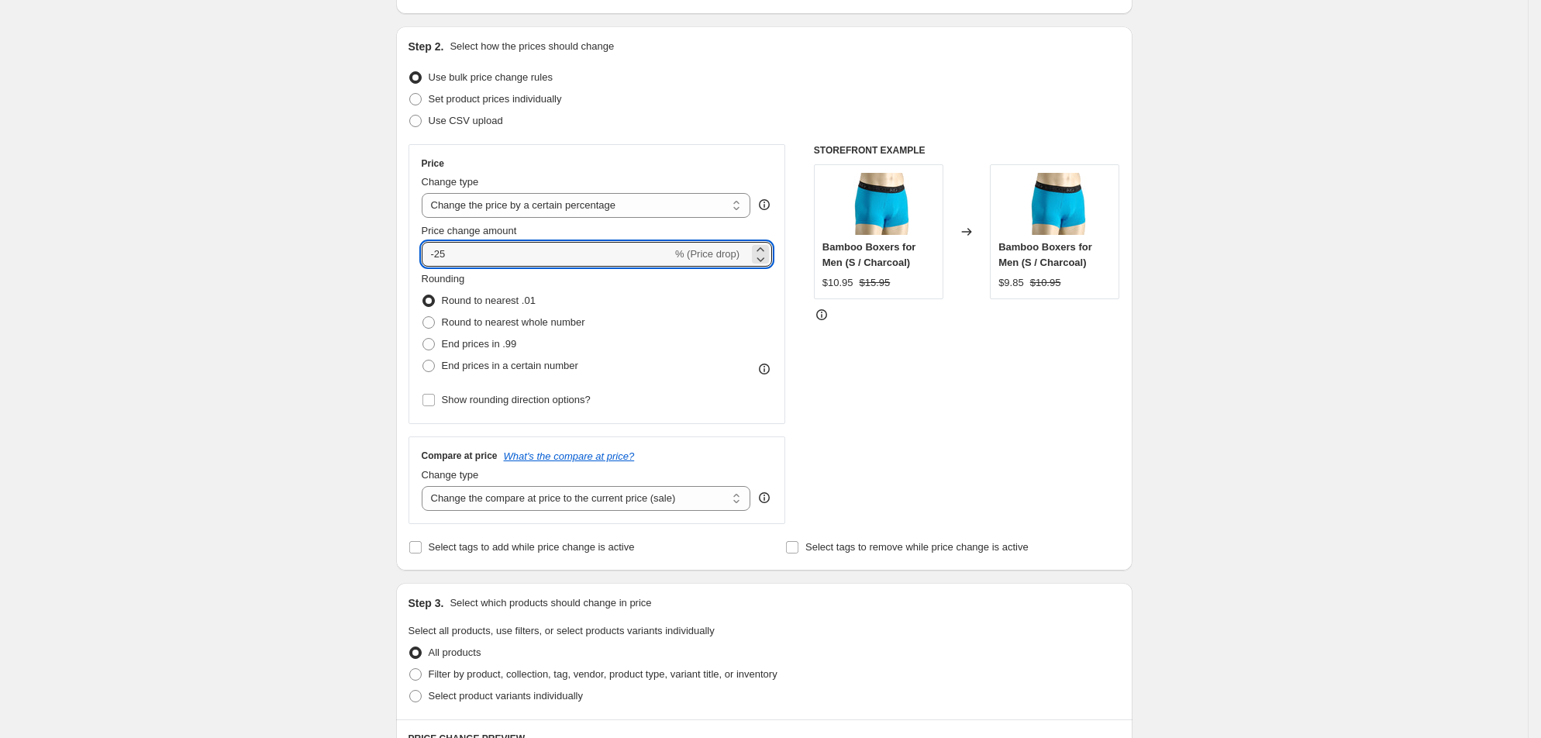
scroll to position [233, 0]
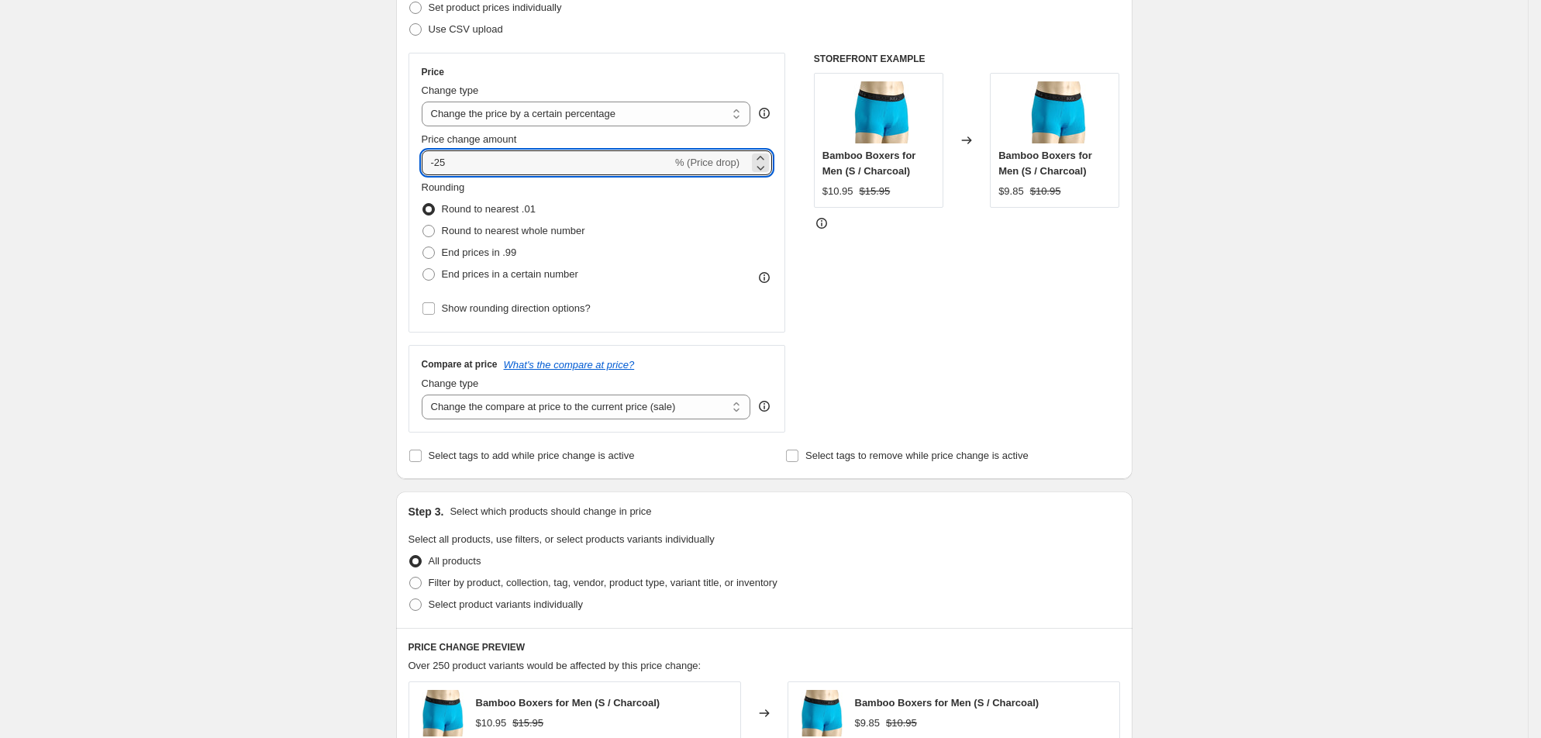
type input "-25"
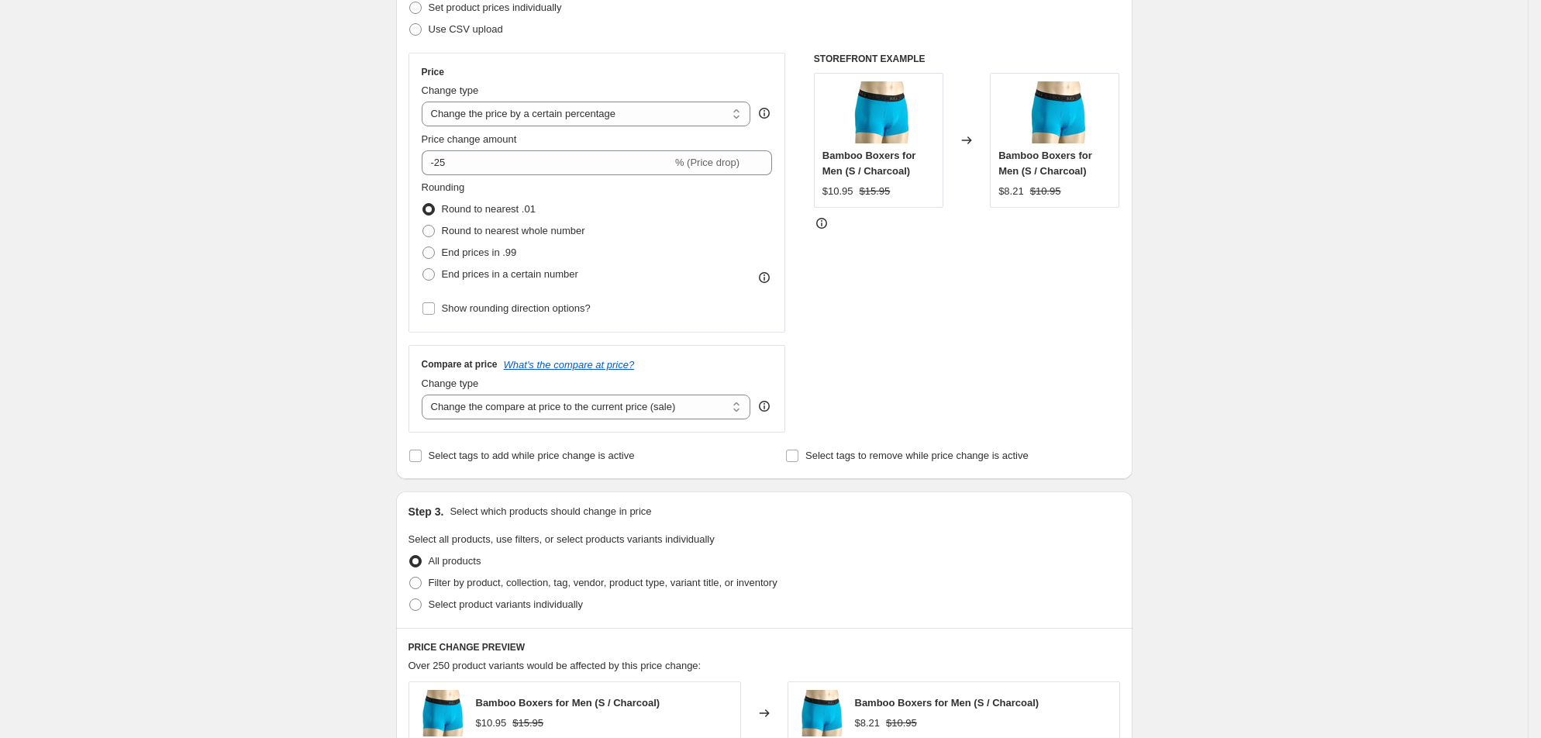
click at [266, 425] on div "Create new price change job. This page is ready Create new price change job Dra…" at bounding box center [764, 541] width 1528 height 1549
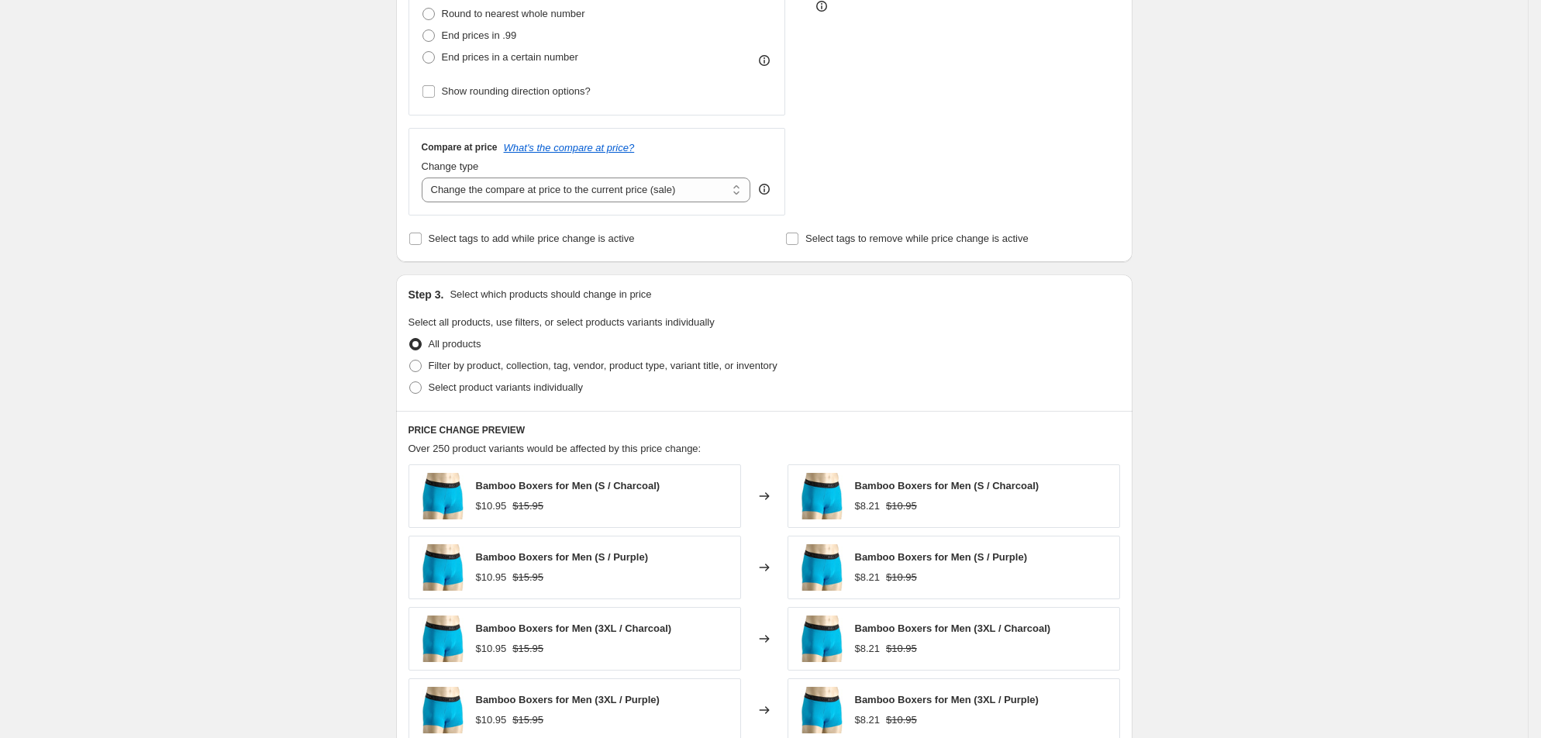
scroll to position [465, 0]
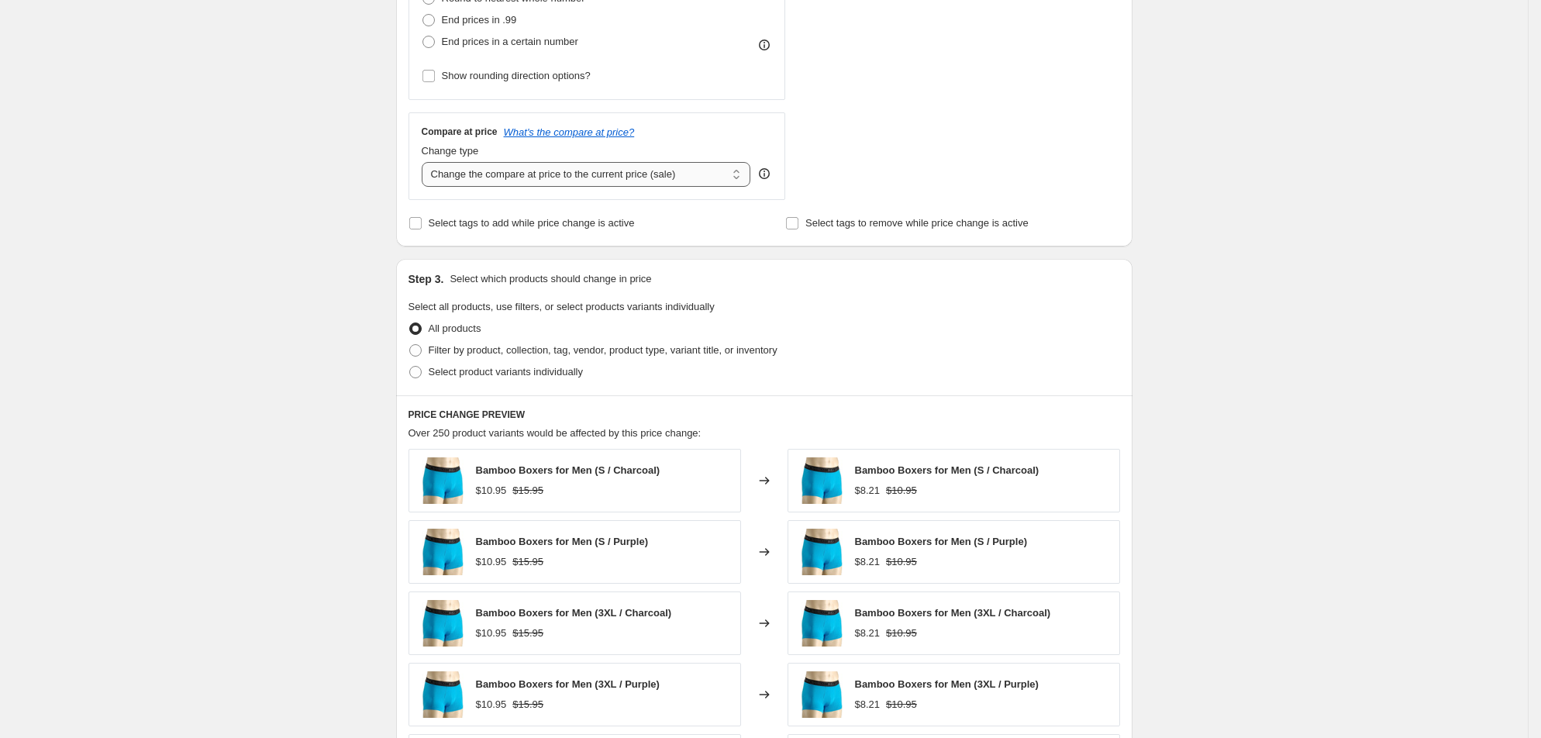
click at [422, 187] on select "Change the compare at price to the current price (sale) Change the compare at p…" at bounding box center [586, 174] width 329 height 25
select select "no_change"
click at [422, 187] on select "Change the compare at price to the current price (sale) Change the compare at p…" at bounding box center [586, 174] width 329 height 25
click at [429, 377] on span "Select product variants individually" at bounding box center [506, 372] width 154 height 12
click at [409, 367] on input "Select product variants individually" at bounding box center [409, 366] width 1 height 1
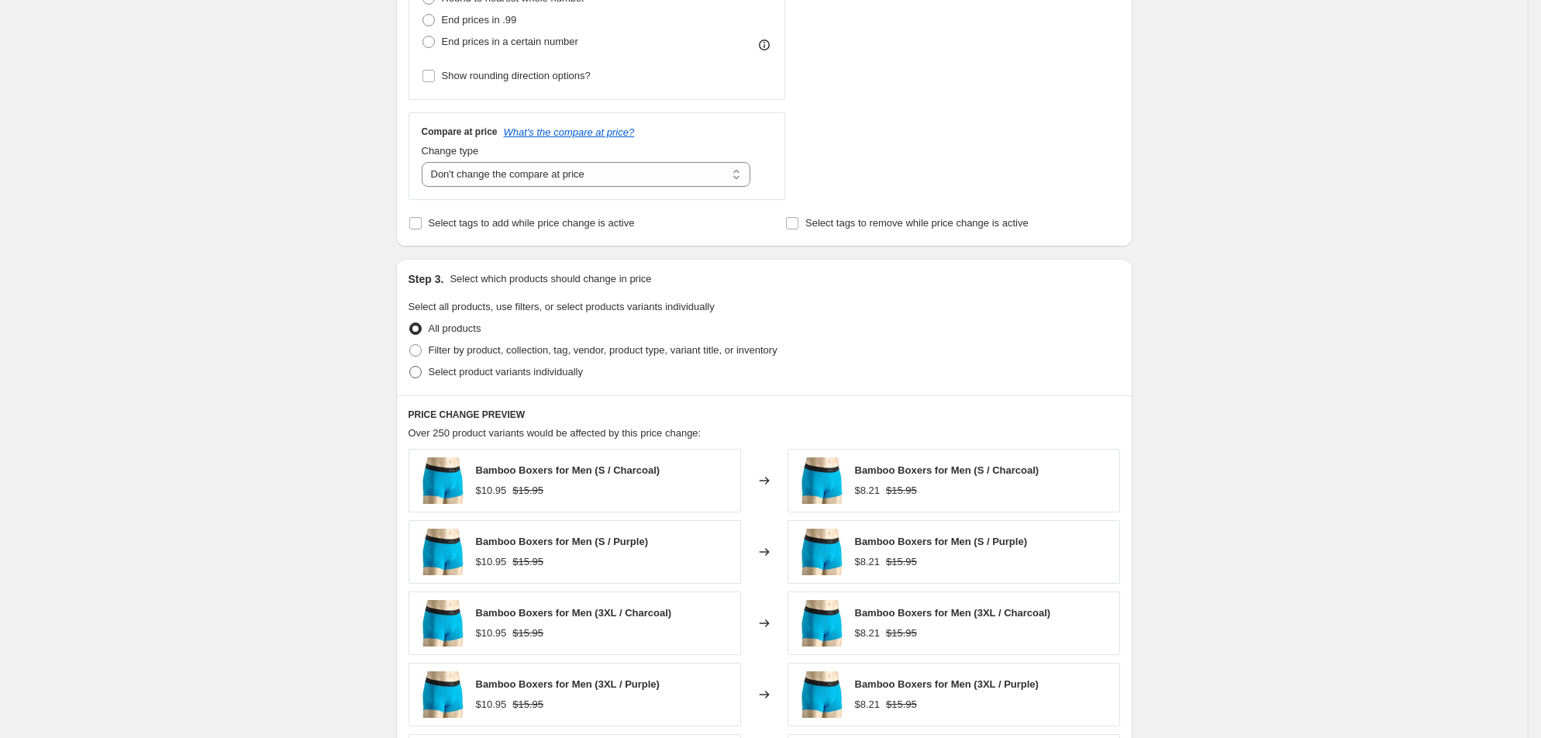
radio input "true"
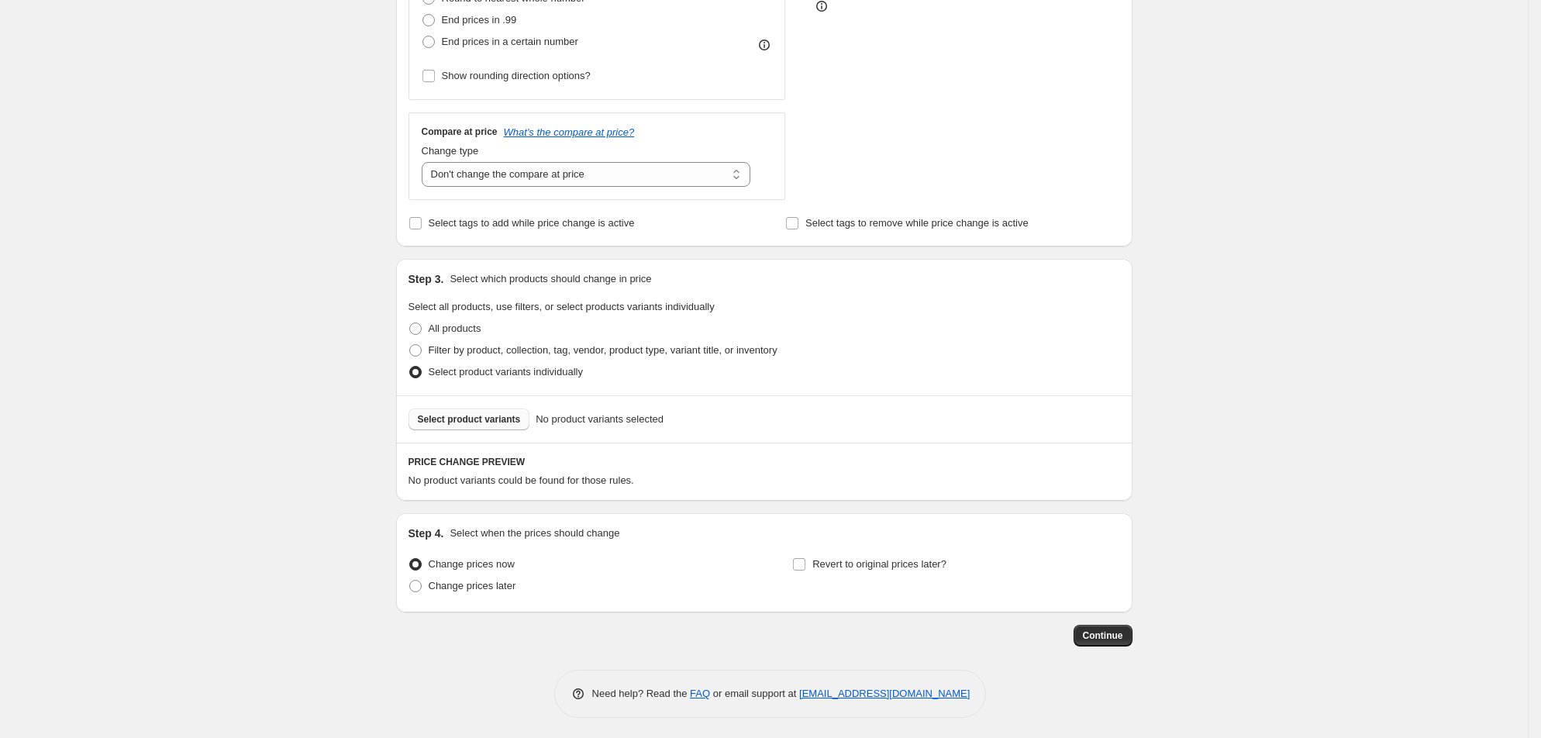
click at [418, 425] on span "Select product variants" at bounding box center [469, 419] width 103 height 12
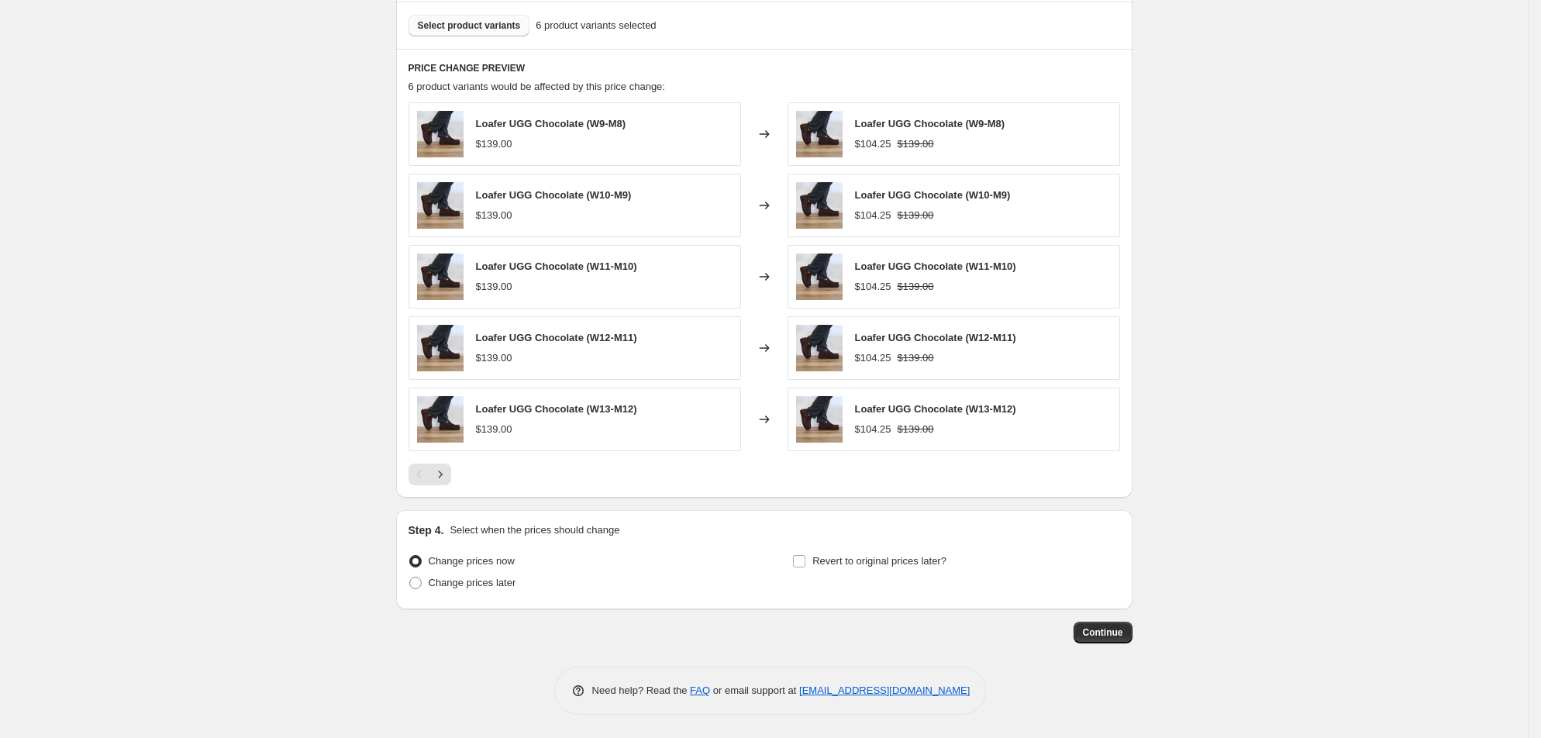
scroll to position [1087, 0]
click at [875, 555] on span "Revert to original prices later?" at bounding box center [879, 561] width 134 height 12
click at [805, 555] on input "Revert to original prices later?" at bounding box center [799, 561] width 12 height 12
checkbox input "true"
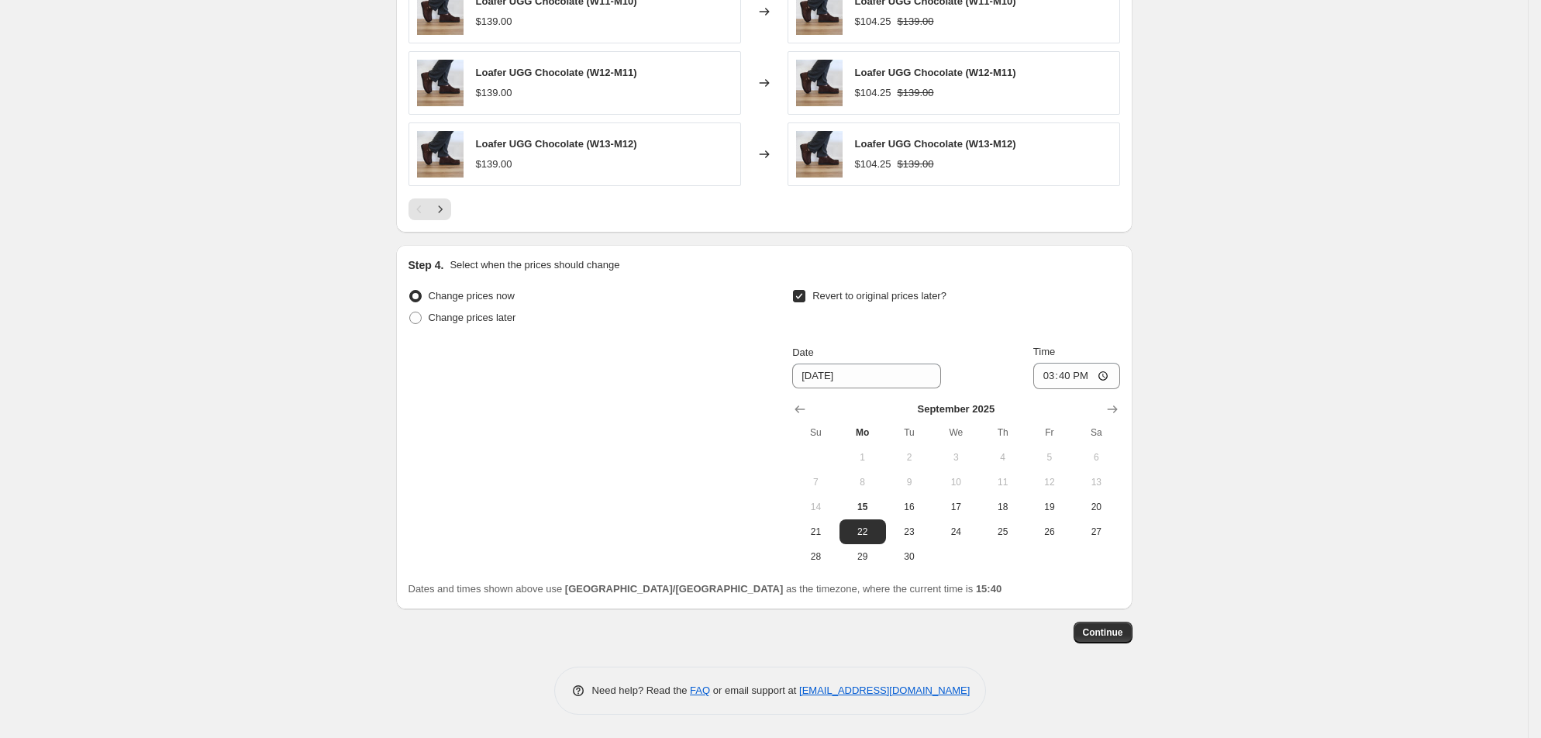
scroll to position [1401, 0]
click at [832, 525] on span "21" at bounding box center [815, 531] width 34 height 12
type input "9/21/2025"
click at [1120, 363] on input "15:40" at bounding box center [1076, 376] width 87 height 26
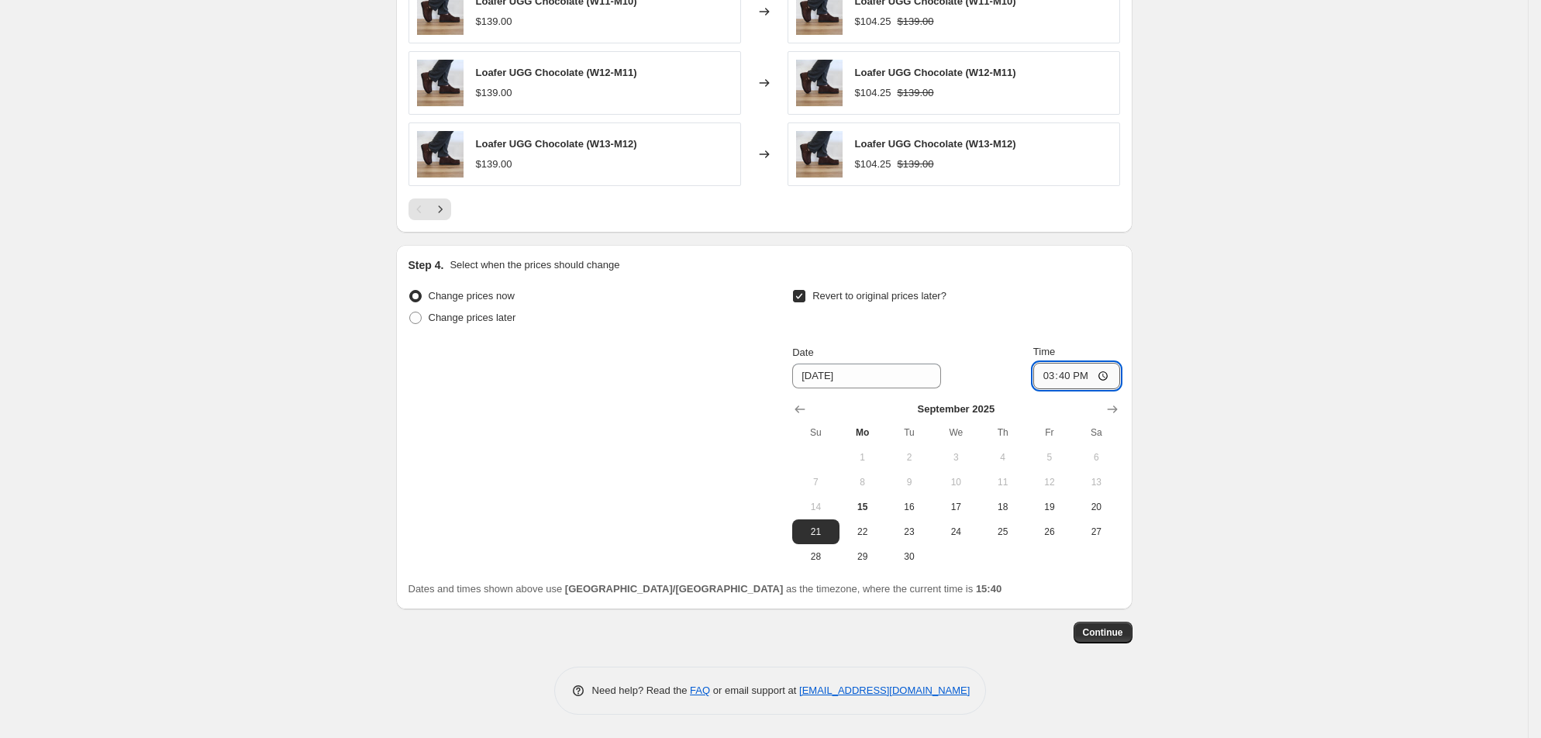
click at [1120, 363] on input "15:40" at bounding box center [1076, 376] width 87 height 26
click at [1119, 285] on div "Revert to original prices later?" at bounding box center [955, 308] width 327 height 47
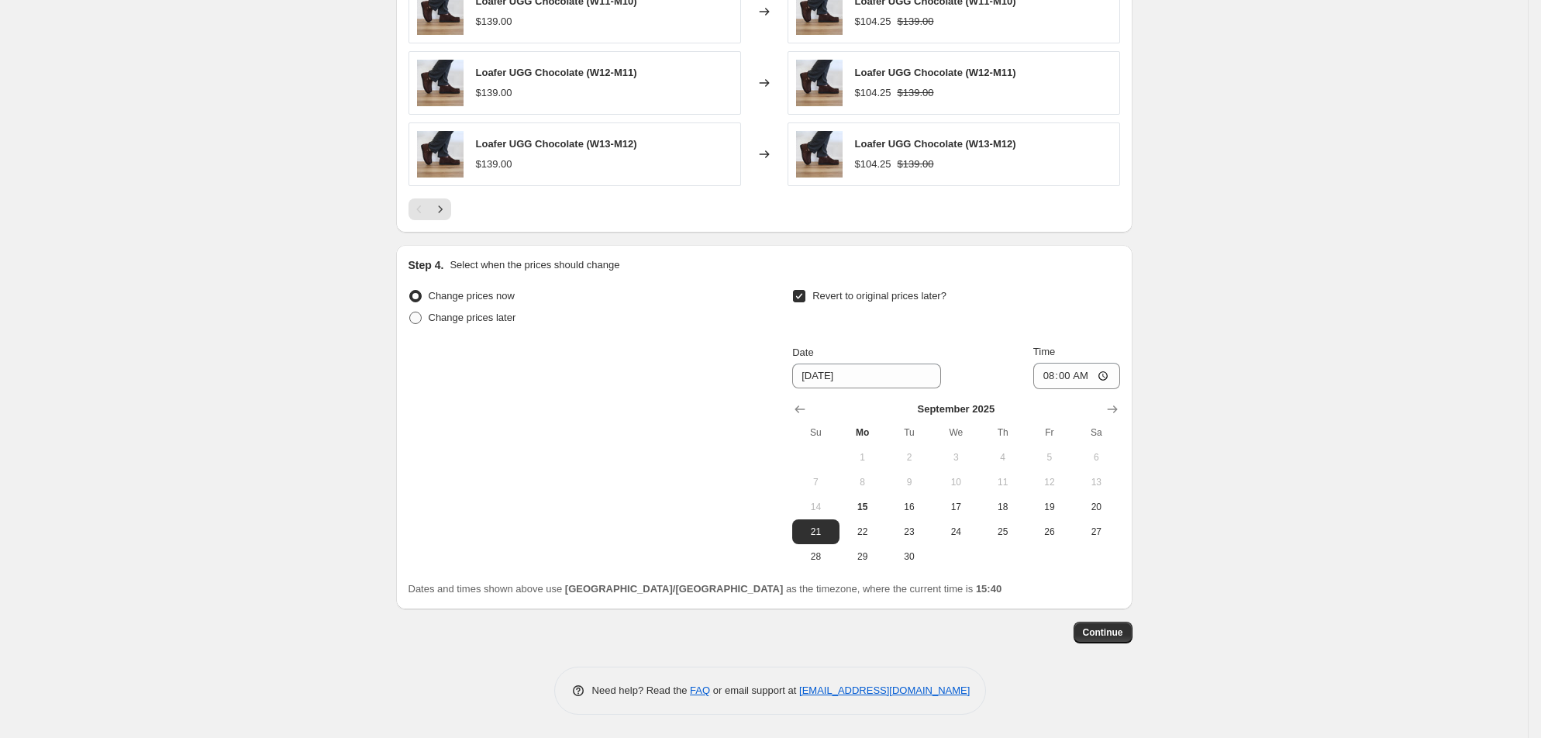
scroll to position [1169, 0]
click at [1123, 631] on span "Continue" at bounding box center [1103, 632] width 40 height 12
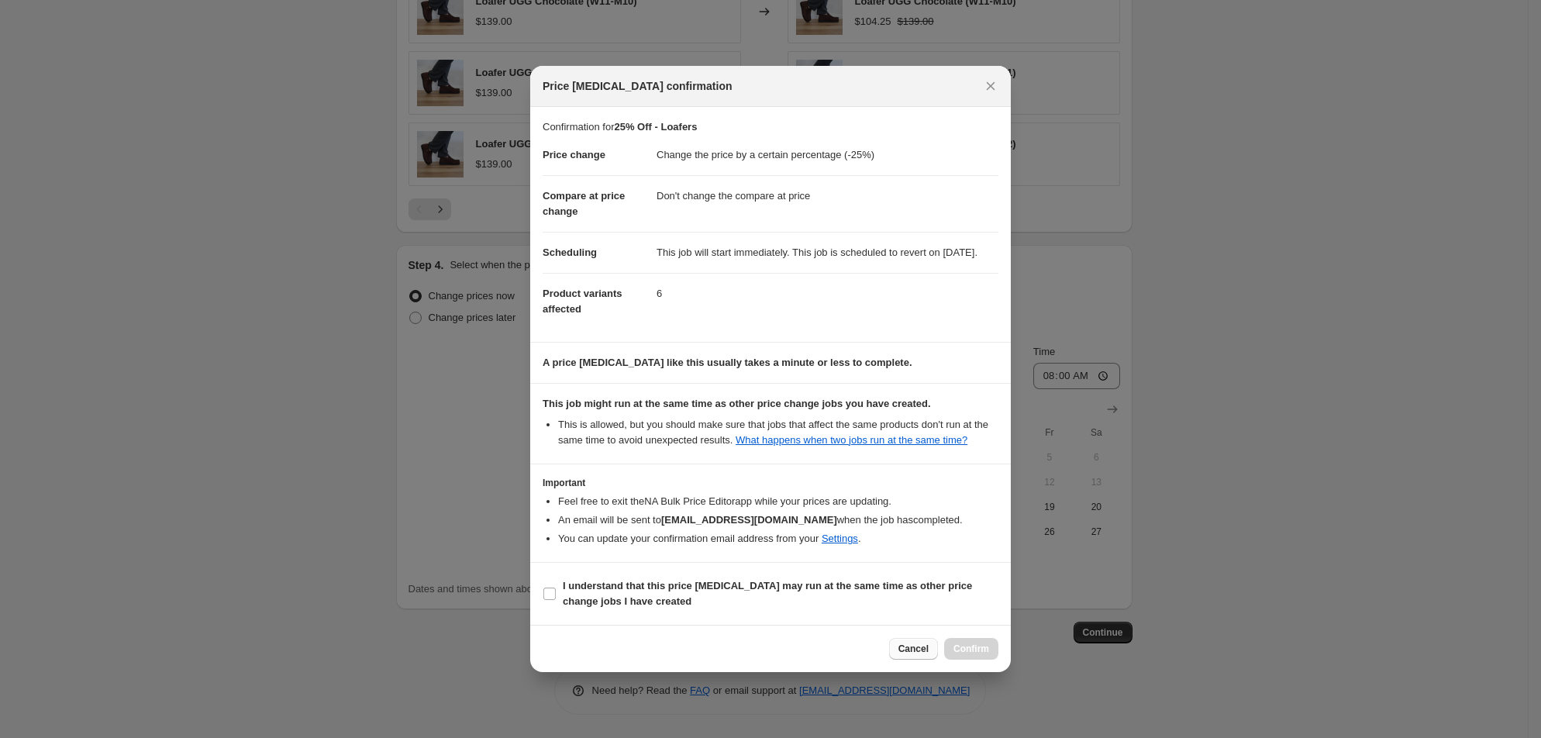
click at [928, 655] on span "Cancel" at bounding box center [913, 648] width 30 height 12
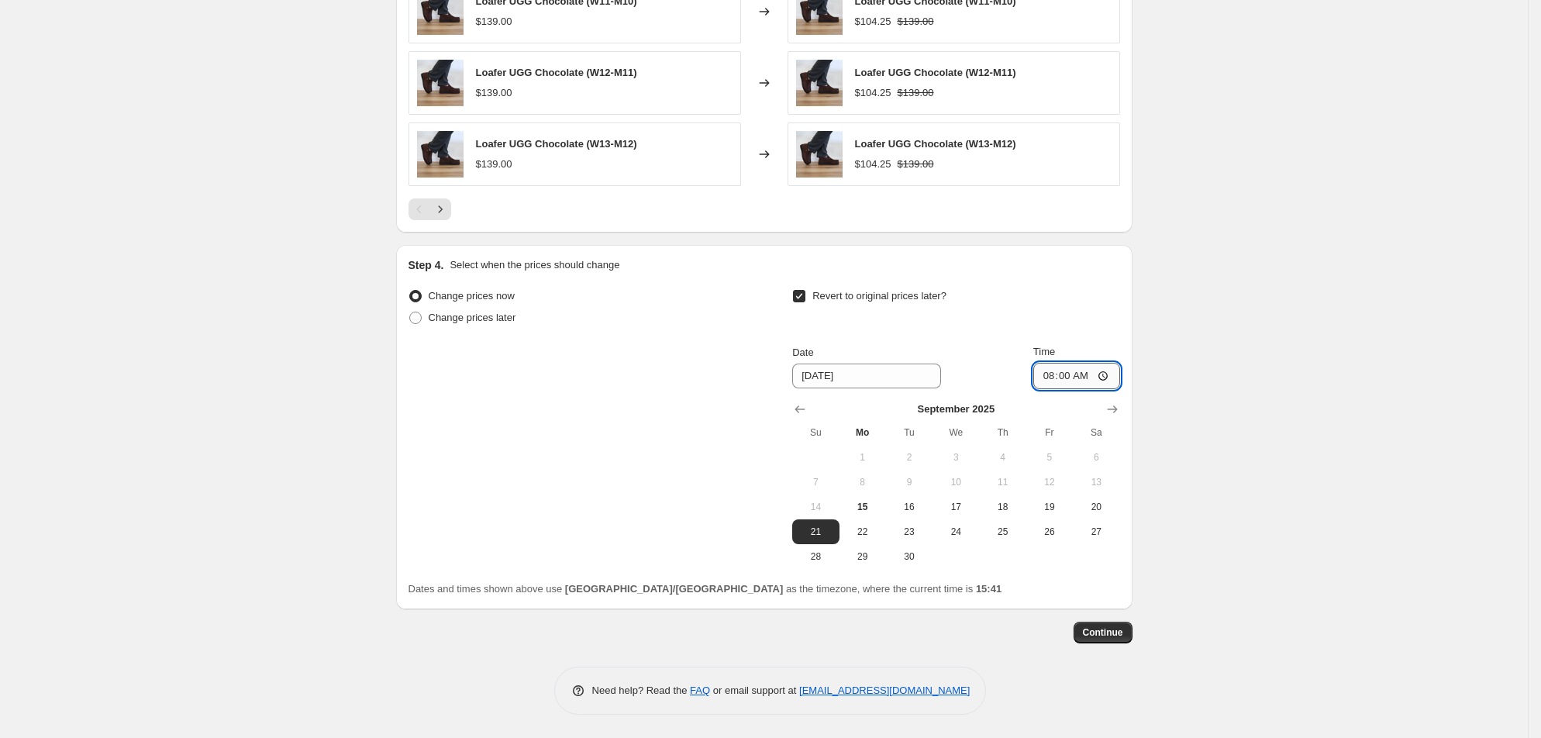
click at [1120, 363] on input "08:00" at bounding box center [1076, 376] width 87 height 26
drag, startPoint x: 1294, startPoint y: 371, endPoint x: 1292, endPoint y: 435, distance: 63.6
click at [1123, 626] on span "Continue" at bounding box center [1103, 632] width 40 height 12
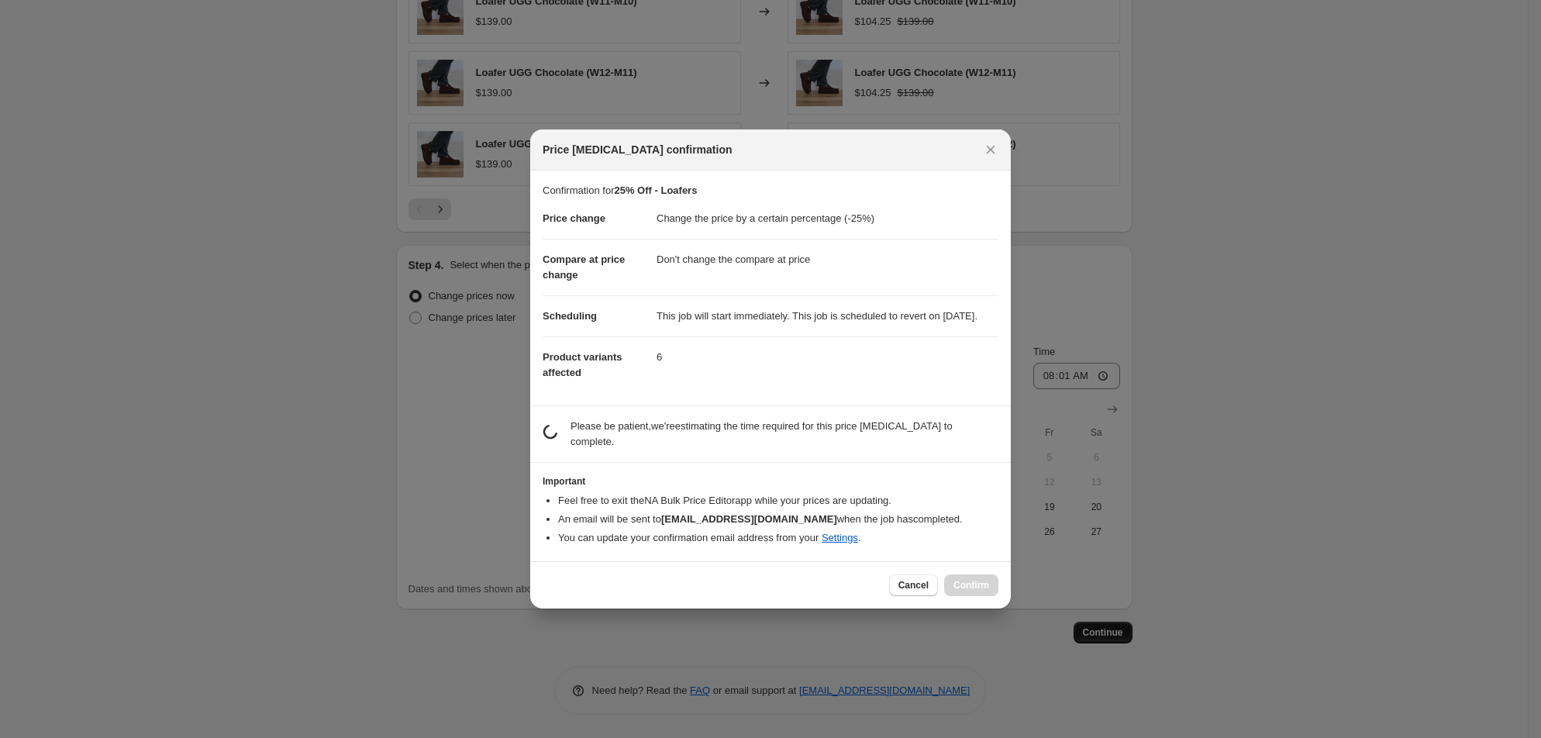
scroll to position [0, 0]
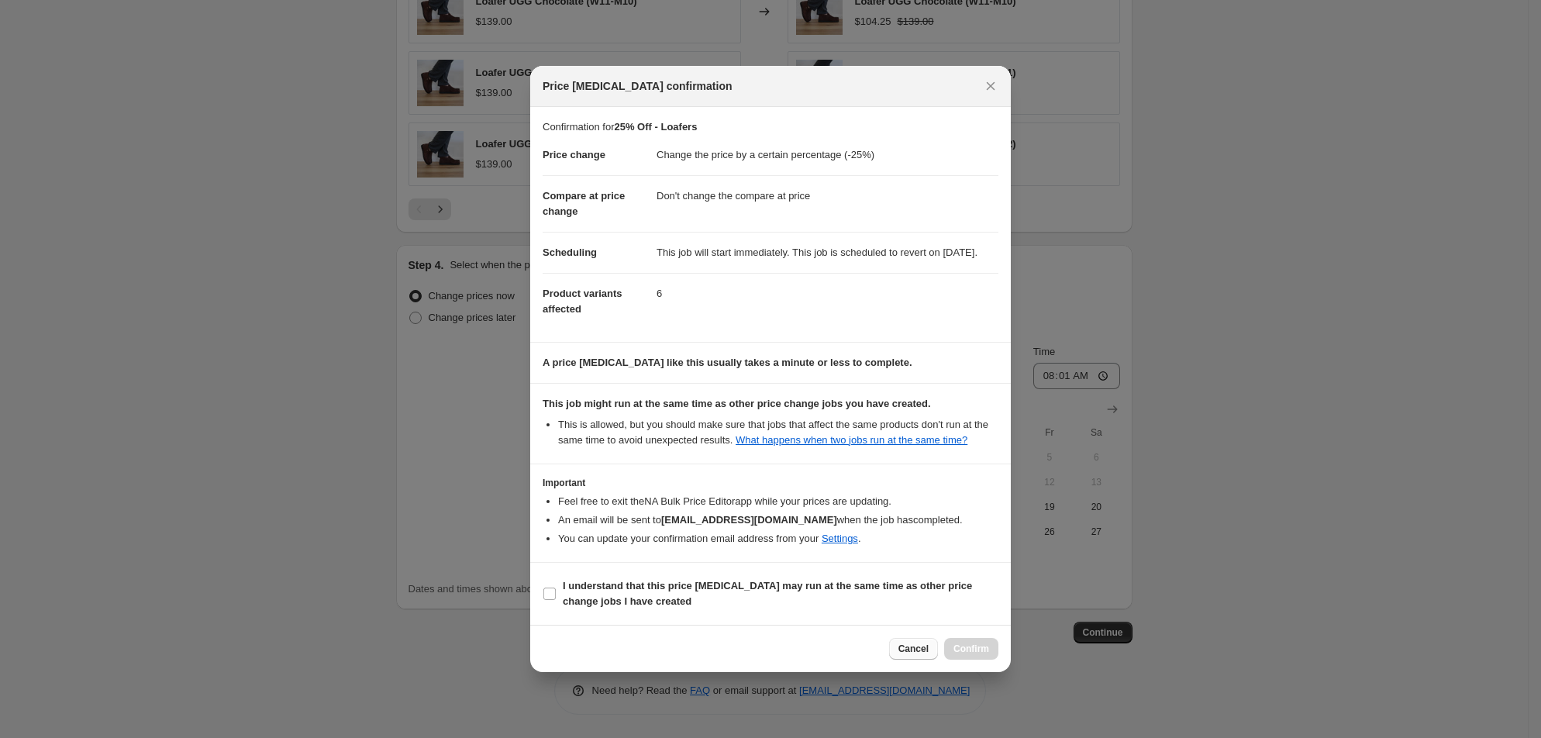
click at [928, 655] on span "Cancel" at bounding box center [913, 648] width 30 height 12
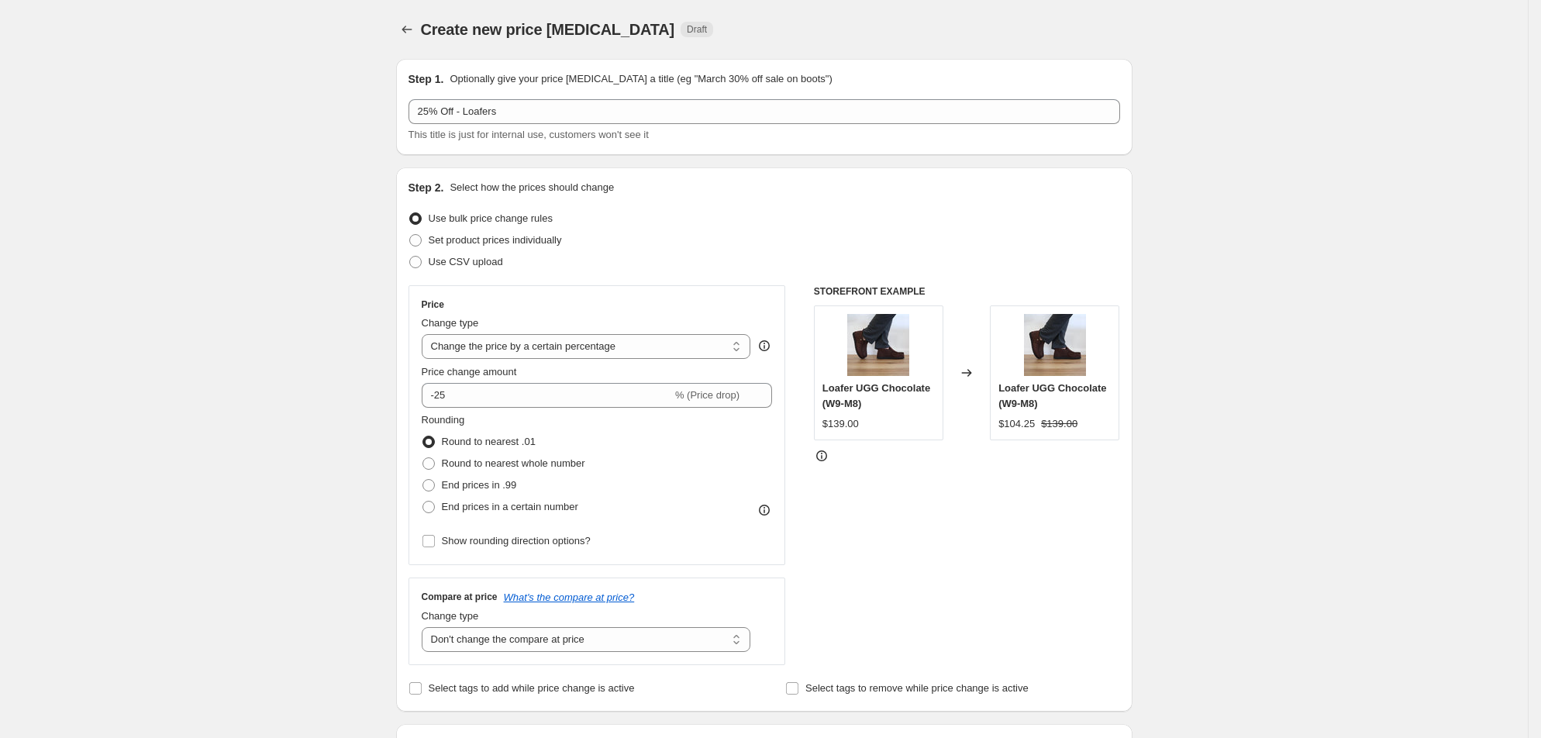
scroll to position [1401, 0]
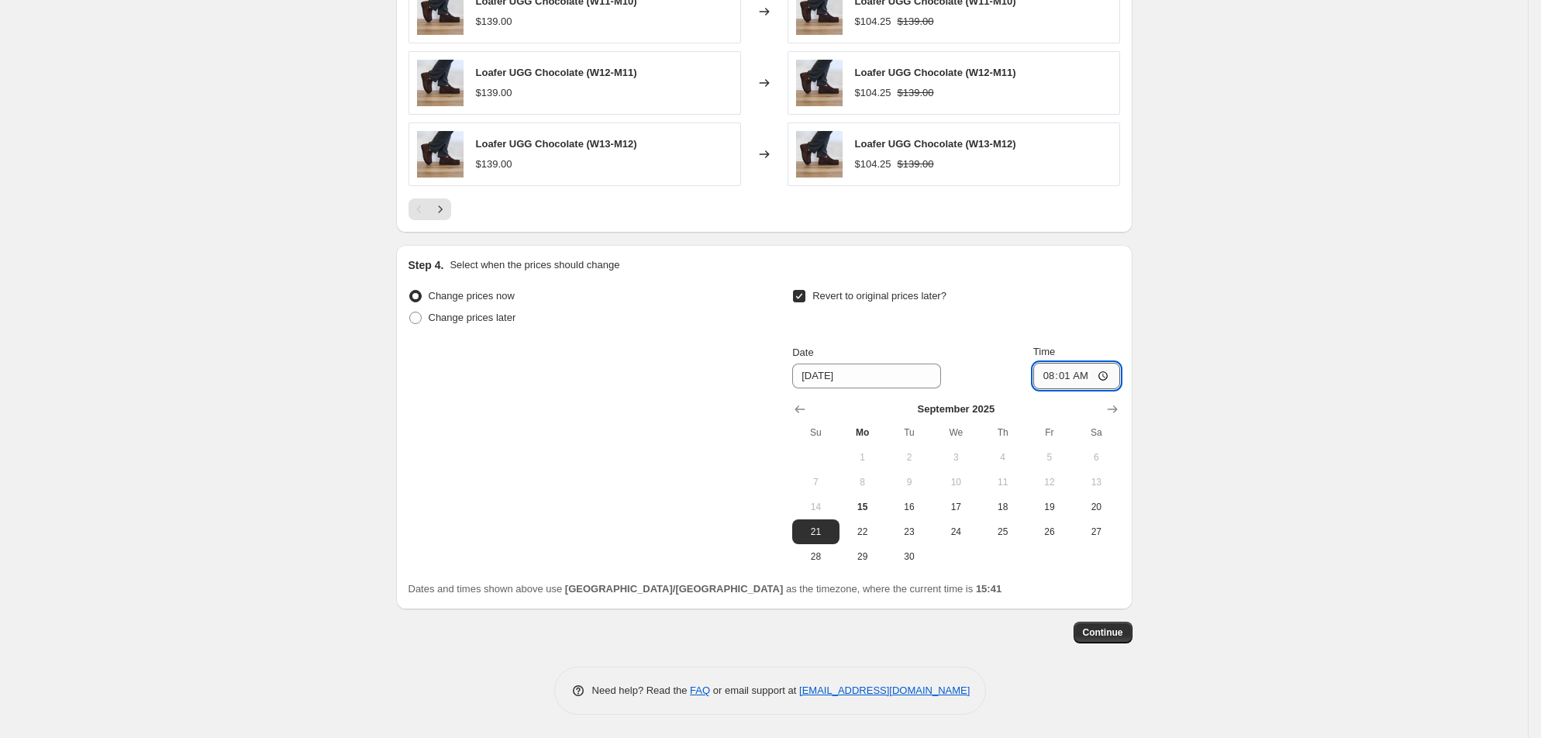
click at [1120, 363] on input "08:01" at bounding box center [1076, 376] width 87 height 26
click at [1120, 363] on input "08:00" at bounding box center [1076, 376] width 87 height 26
click at [1123, 626] on span "Continue" at bounding box center [1103, 632] width 40 height 12
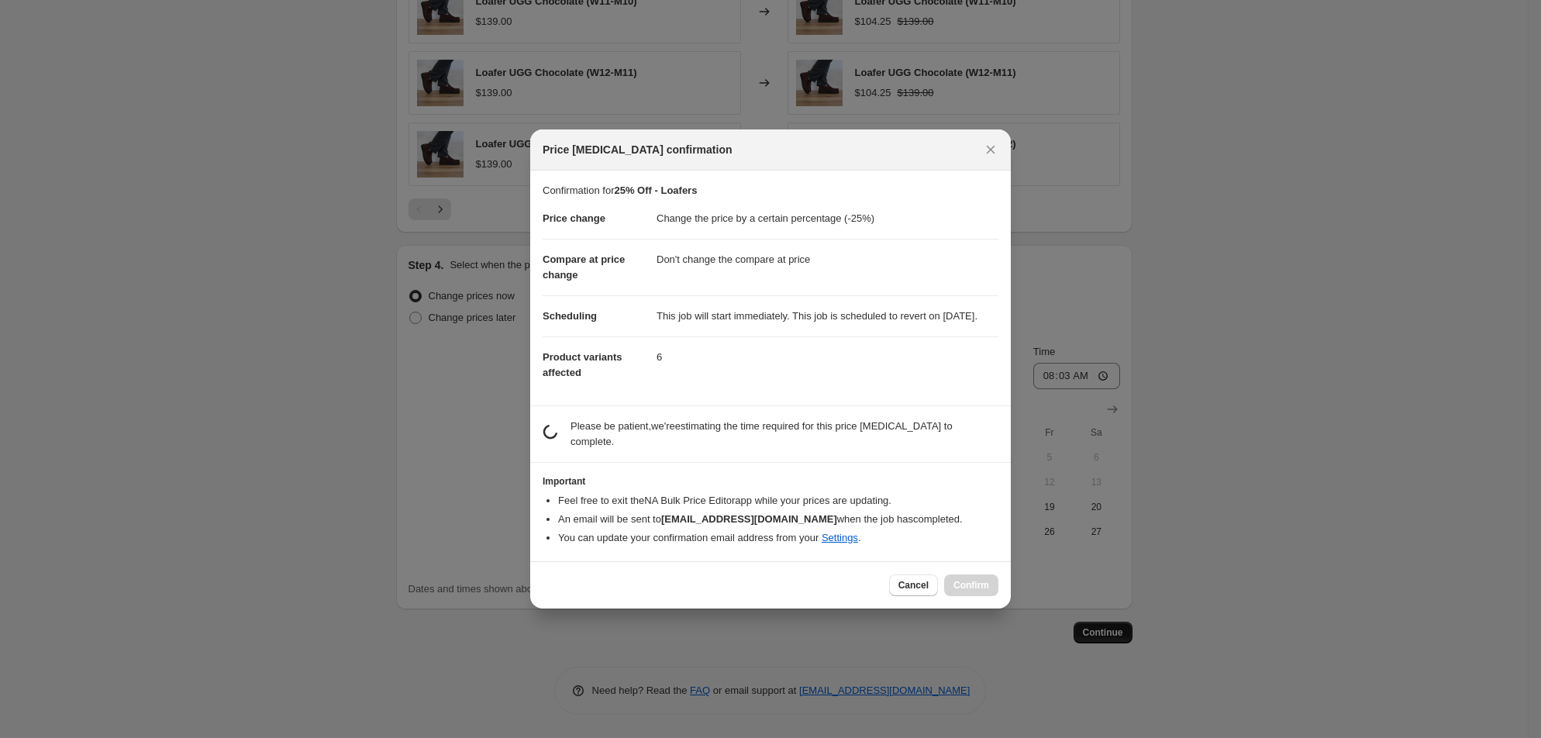
scroll to position [0, 0]
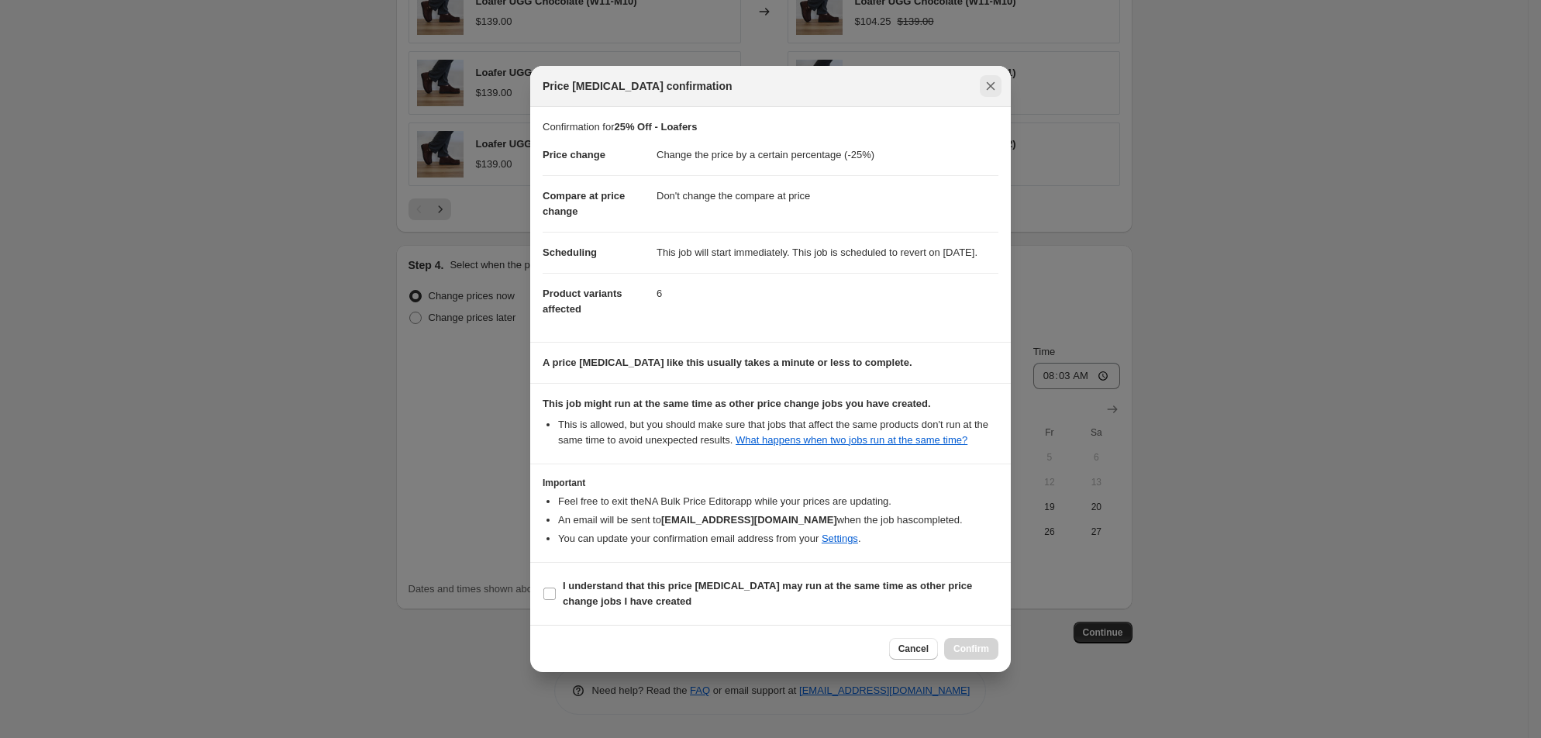
click at [998, 78] on icon "Close" at bounding box center [991, 86] width 16 height 16
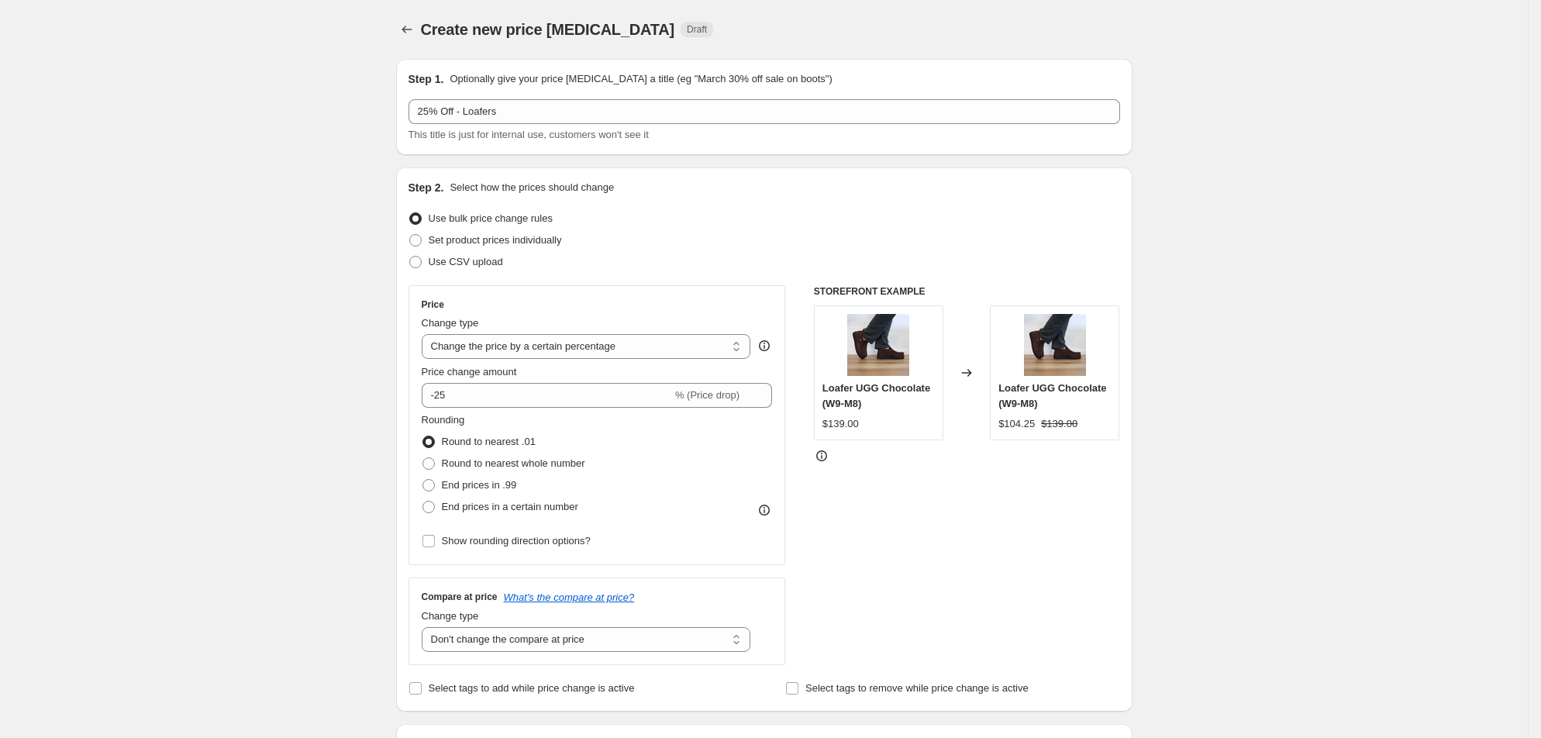
scroll to position [1401, 0]
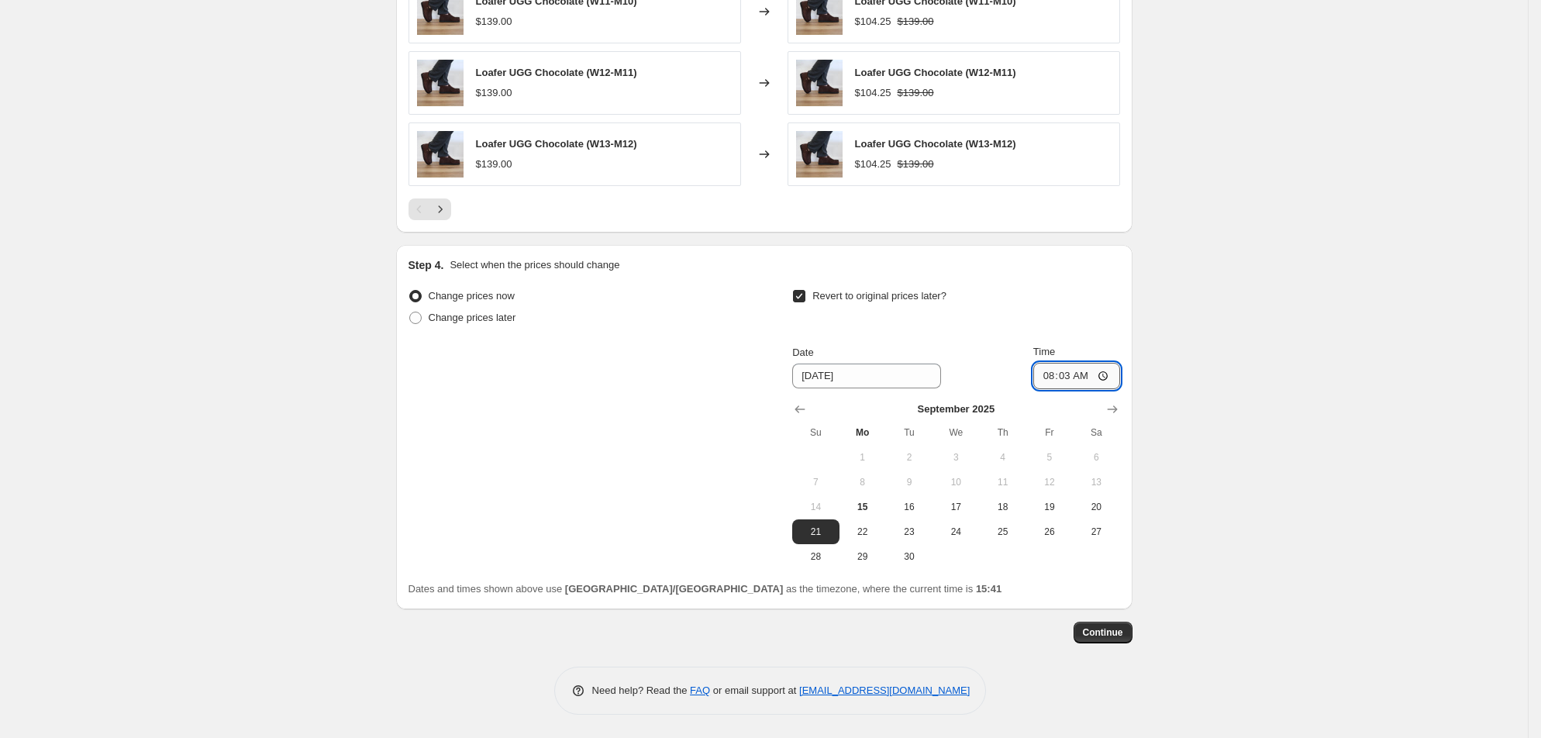
click at [1120, 363] on input "08:03" at bounding box center [1076, 376] width 87 height 26
click at [1123, 627] on span "Continue" at bounding box center [1103, 632] width 40 height 12
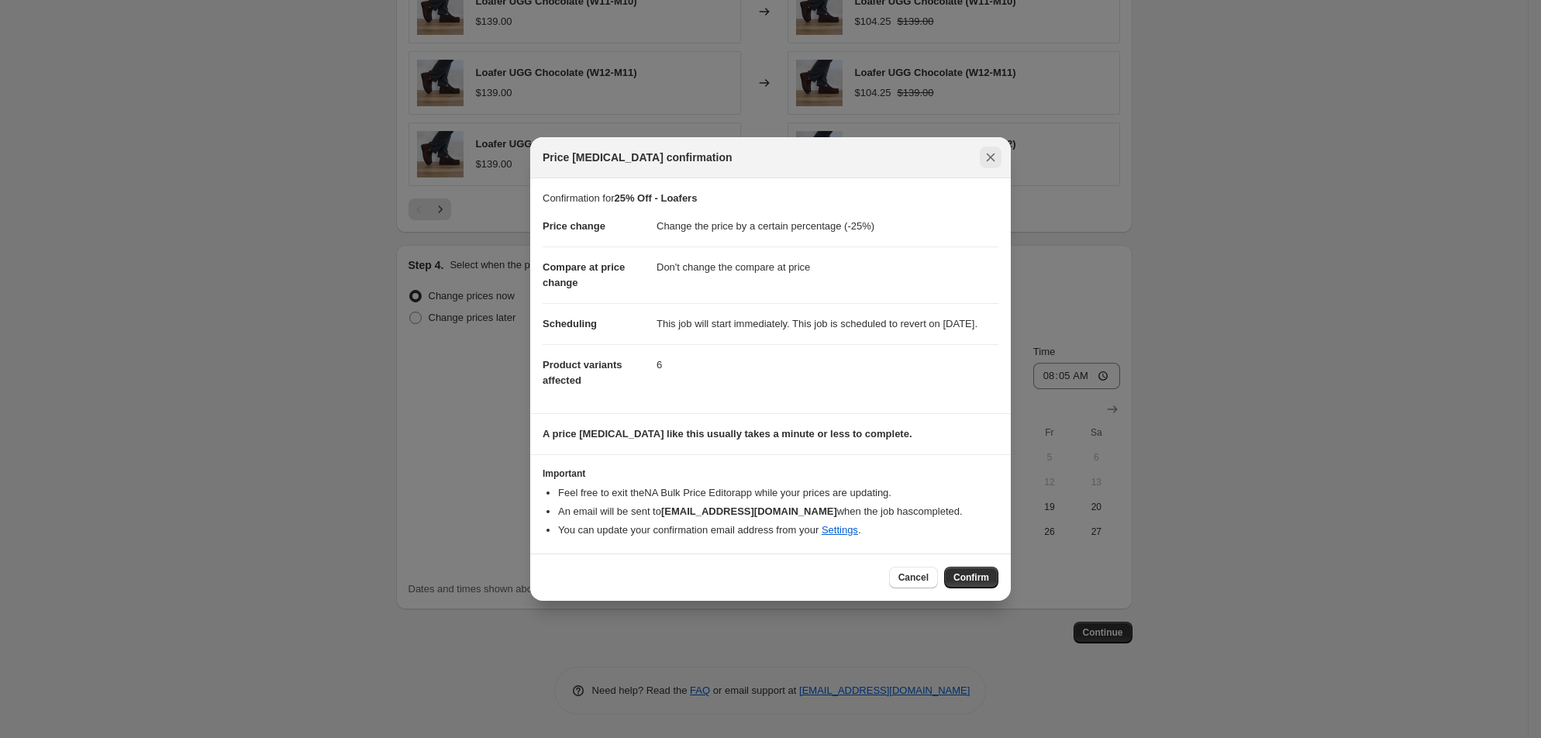
click at [995, 153] on icon "Close" at bounding box center [991, 157] width 9 height 9
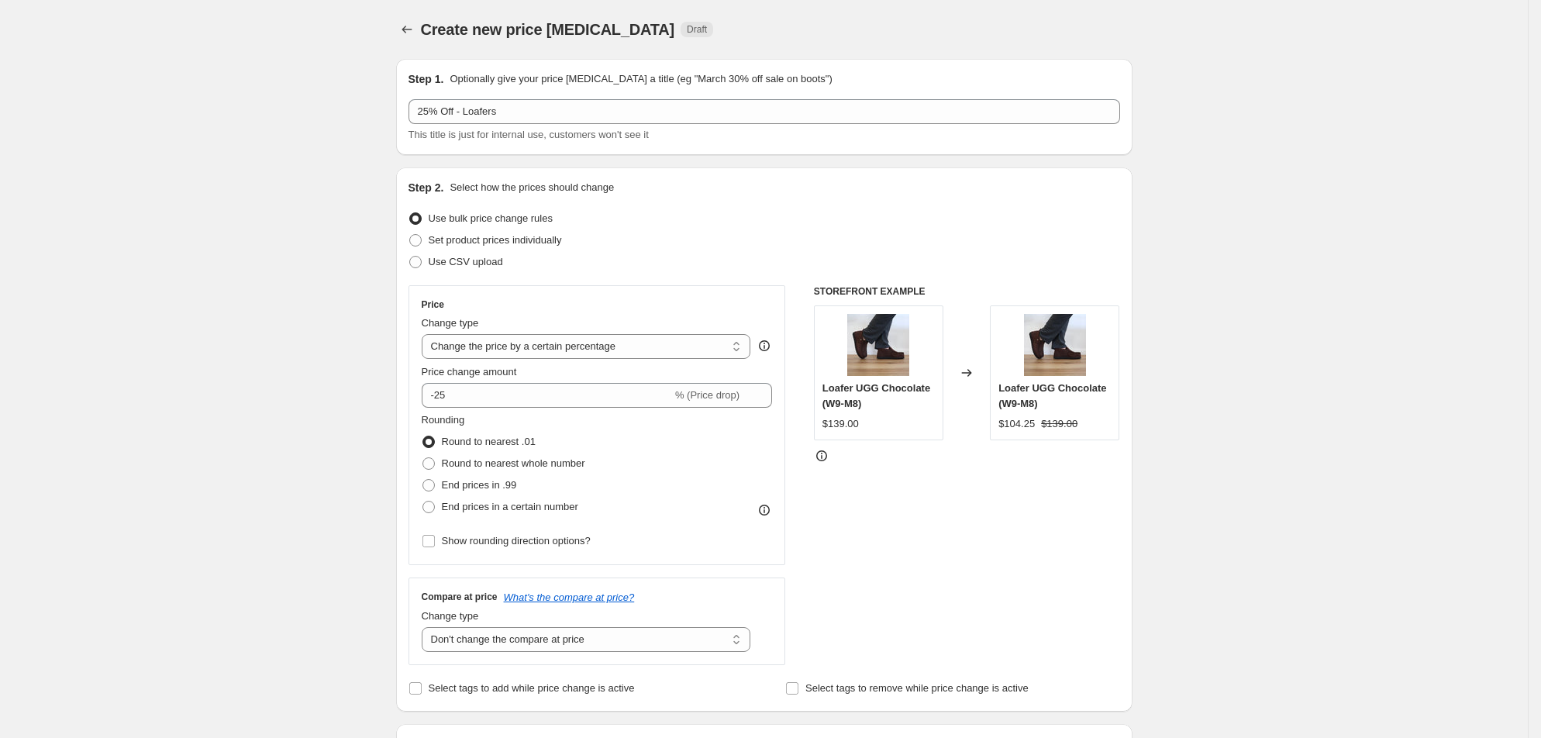
scroll to position [1401, 0]
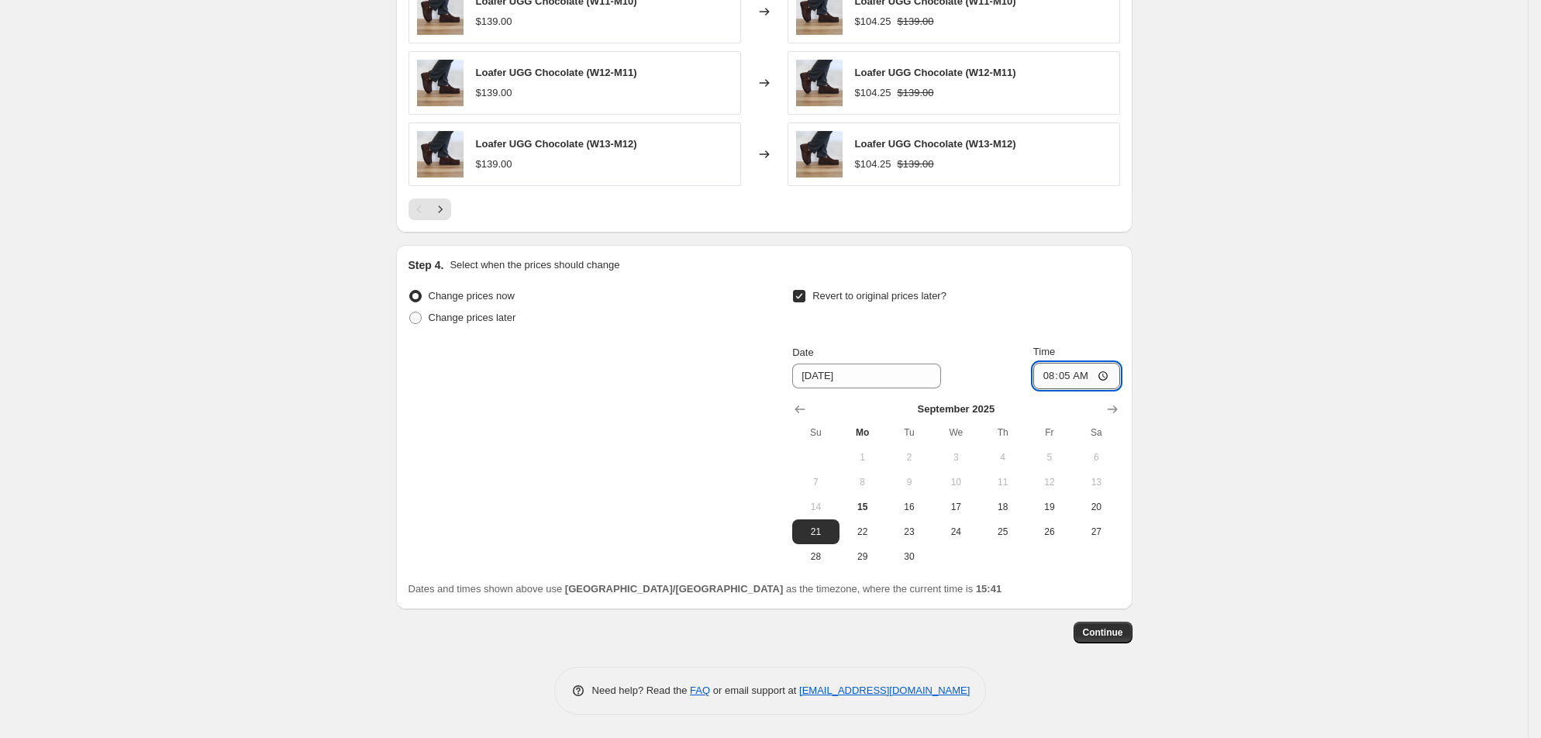
click at [1120, 363] on input "08:05" at bounding box center [1076, 376] width 87 height 26
type input "08:00"
click at [1123, 630] on span "Continue" at bounding box center [1103, 632] width 40 height 12
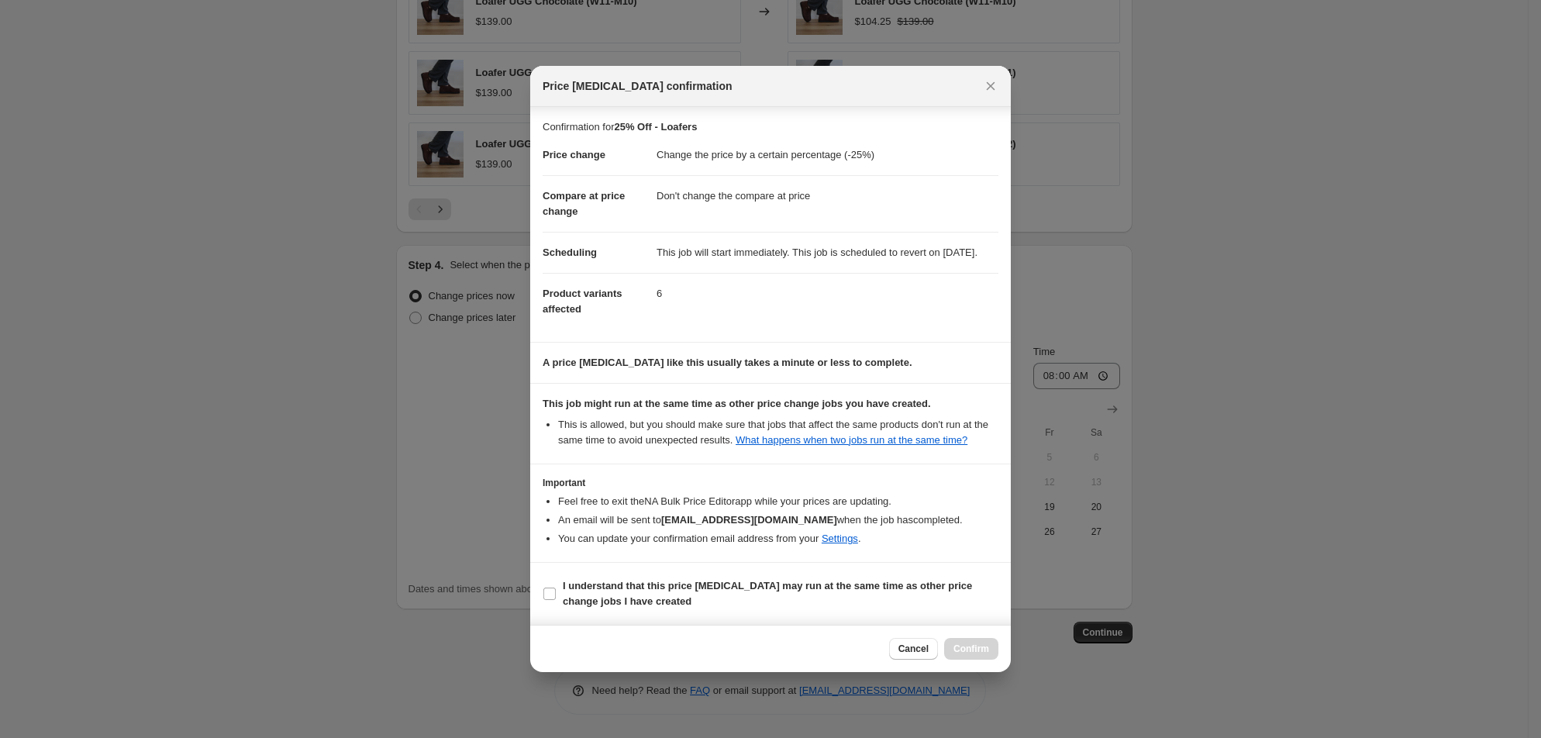
scroll to position [95, 0]
click at [543, 609] on label "I understand that this price change job may run at the same time as other price…" at bounding box center [771, 593] width 456 height 37
click at [543, 600] on input "I understand that this price change job may run at the same time as other price…" at bounding box center [549, 593] width 12 height 12
checkbox input "true"
click at [989, 655] on span "Confirm" at bounding box center [971, 648] width 36 height 12
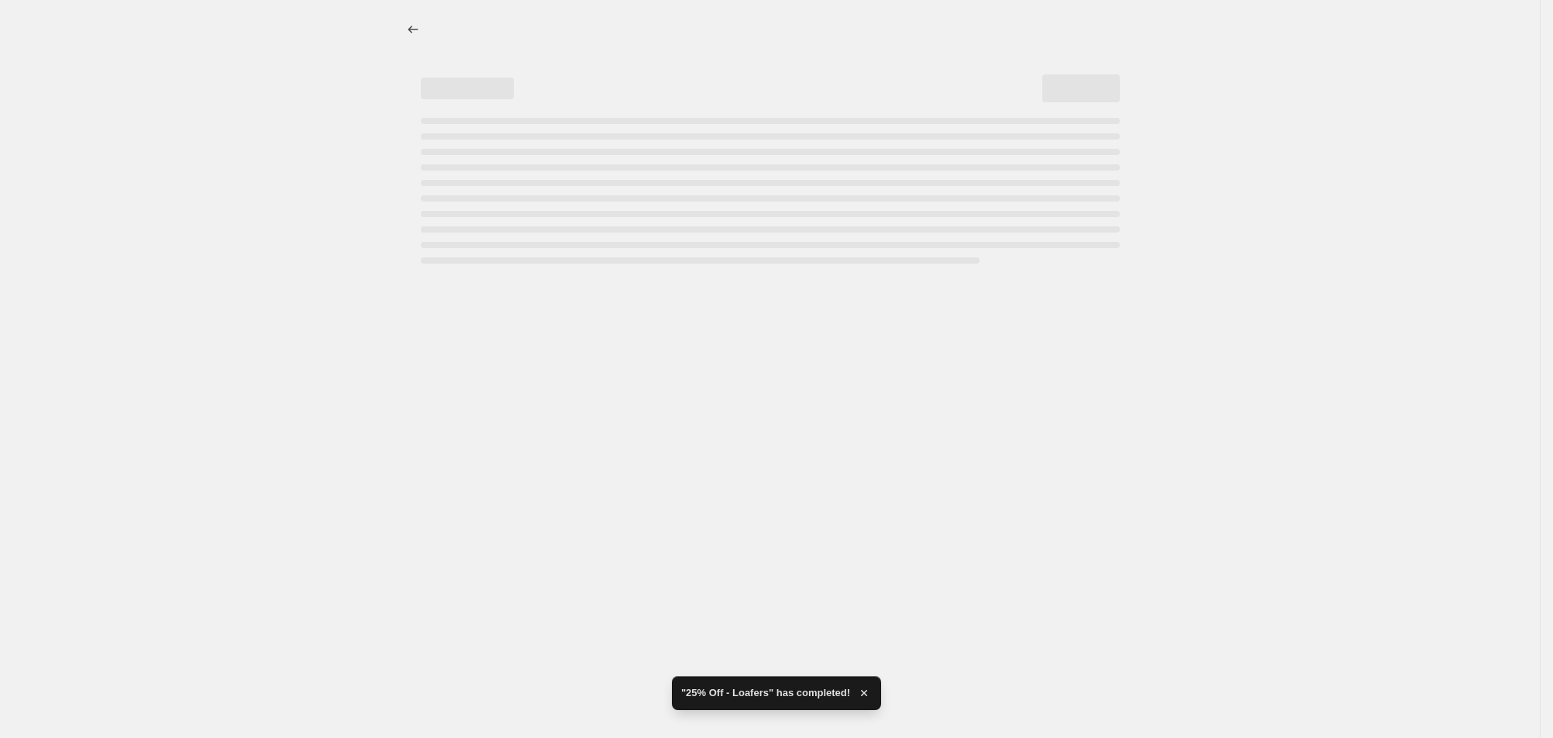
select select "percentage"
select select "no_change"
